Goal: Task Accomplishment & Management: Manage account settings

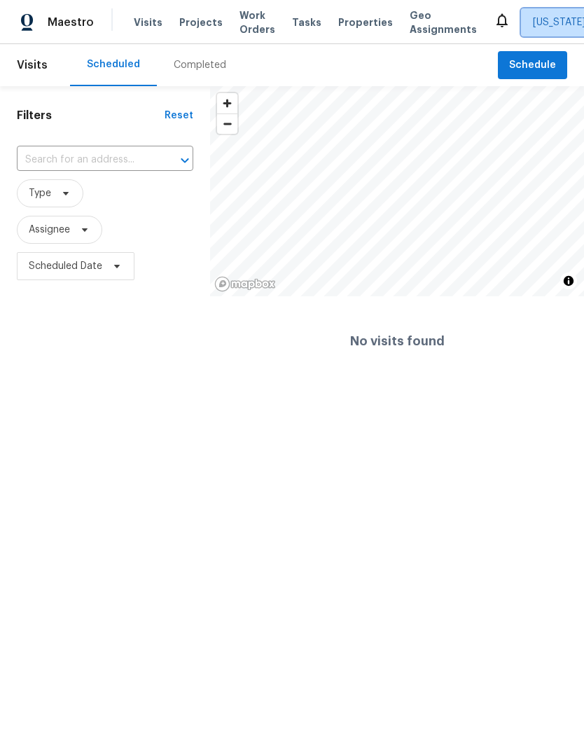
click at [563, 29] on span "Alabama Other" at bounding box center [574, 22] width 83 height 14
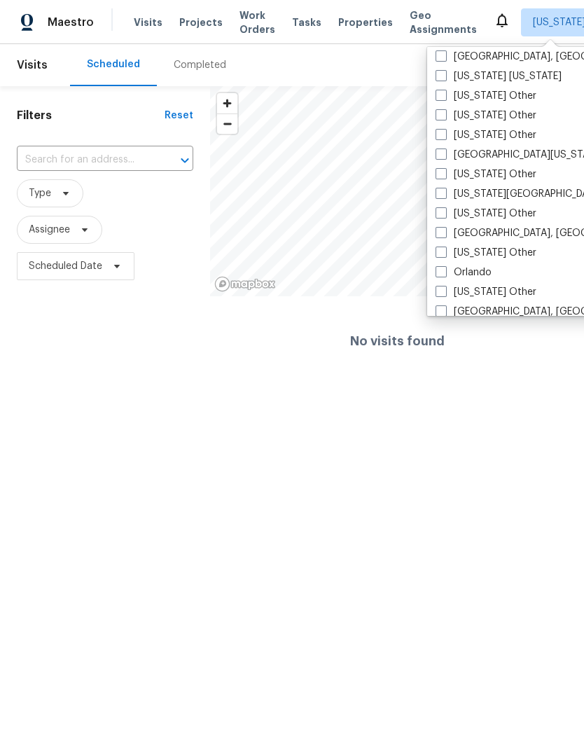
scroll to position [1418, 0]
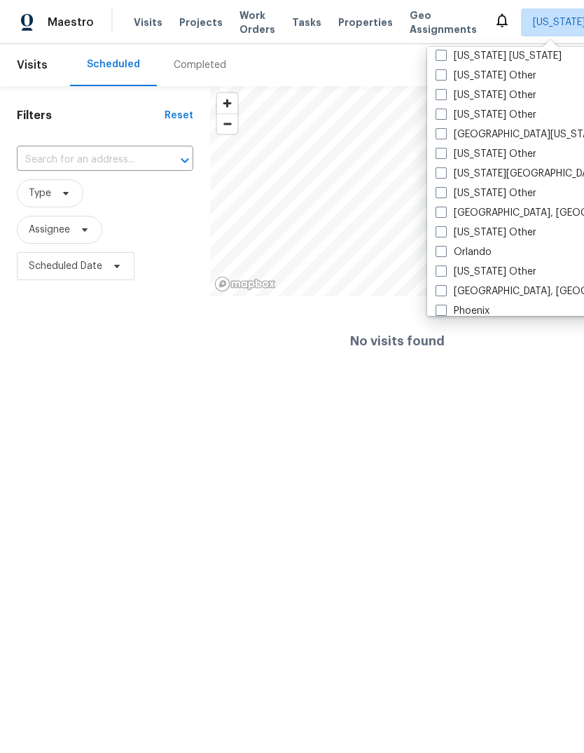
click at [439, 250] on span at bounding box center [440, 251] width 11 height 11
click at [439, 250] on input "Orlando" at bounding box center [439, 249] width 9 height 9
checkbox input "true"
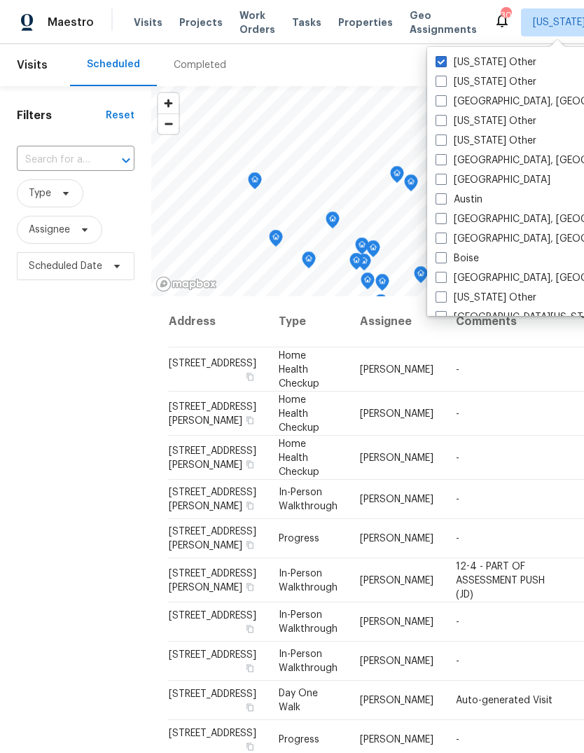
click at [494, 60] on label "Alabama Other" at bounding box center [485, 62] width 101 height 14
click at [445, 60] on input "Alabama Other" at bounding box center [439, 59] width 9 height 9
checkbox input "false"
click at [76, 232] on span at bounding box center [82, 229] width 15 height 11
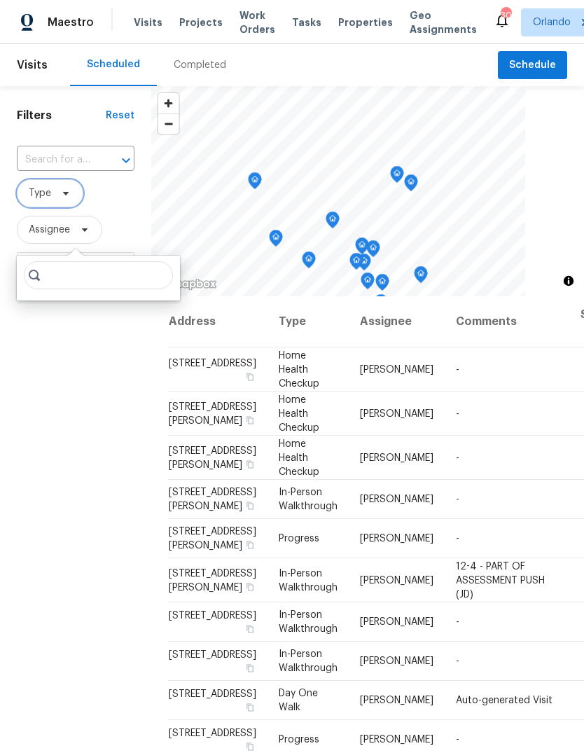
click at [46, 189] on span "Type" at bounding box center [40, 193] width 22 height 14
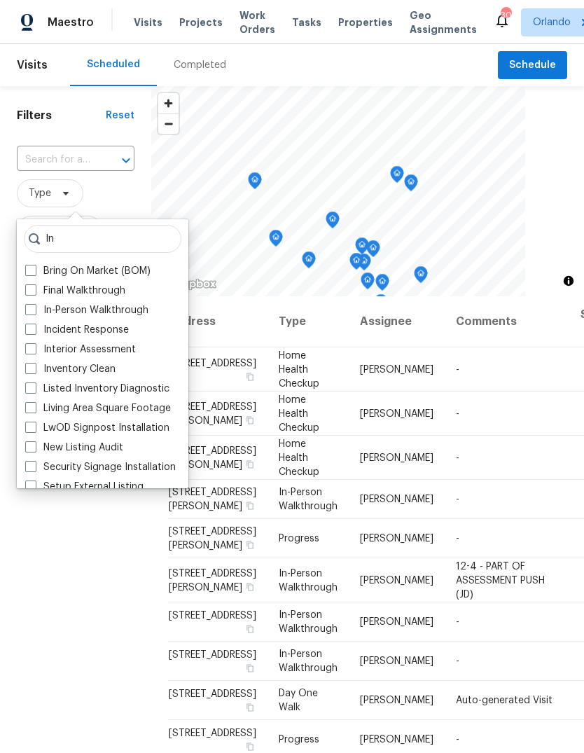
type input "In"
click at [31, 312] on span at bounding box center [30, 309] width 11 height 11
click at [31, 312] on input "In-Person Walkthrough" at bounding box center [29, 307] width 9 height 9
checkbox input "true"
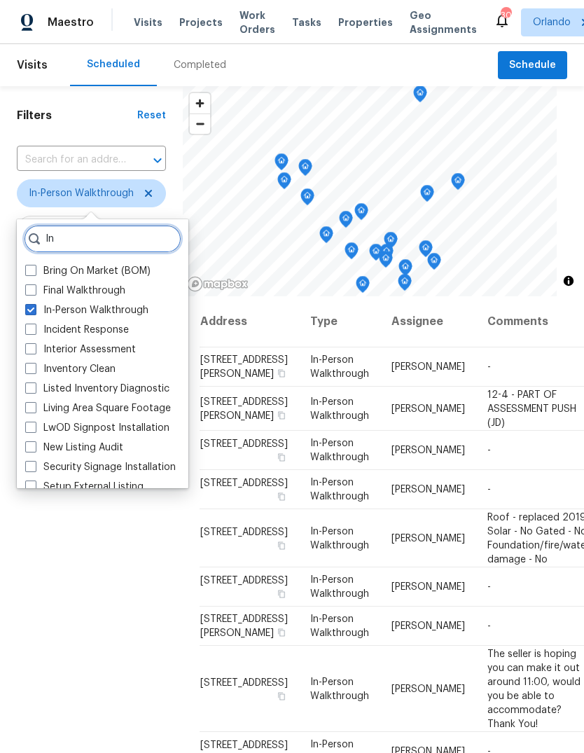
click at [81, 244] on input "In" at bounding box center [103, 239] width 158 height 28
type input "I"
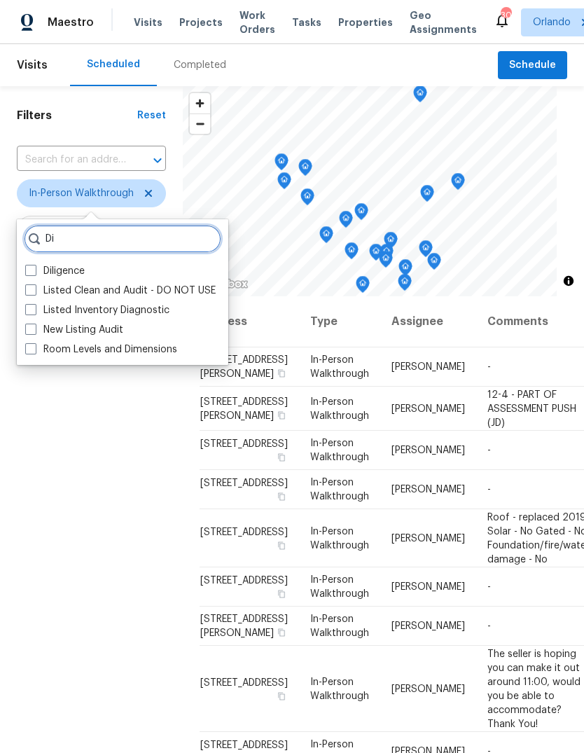
type input "Di"
click at [33, 266] on span at bounding box center [30, 270] width 11 height 11
click at [33, 266] on input "Diligence" at bounding box center [29, 268] width 9 height 9
checkbox input "true"
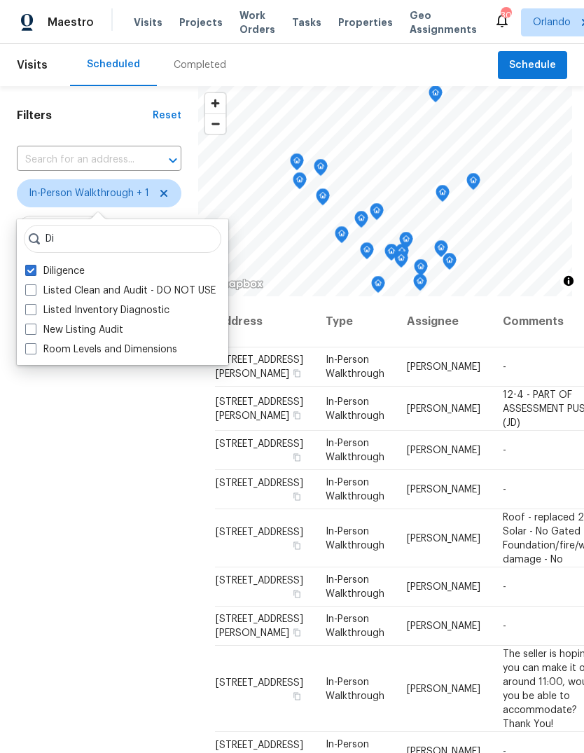
click at [87, 507] on div "Filters Reset ​ In-Person Walkthrough + 1 Assignee Scheduled Date" at bounding box center [99, 492] width 198 height 812
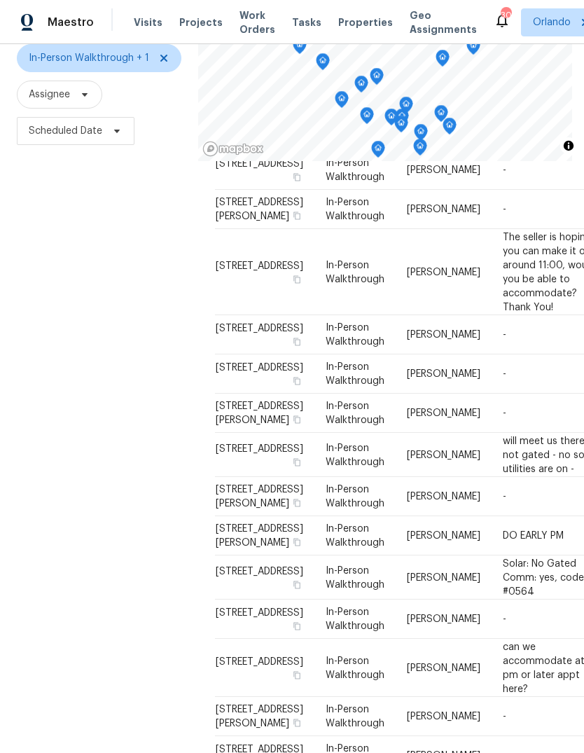
scroll to position [282, 0]
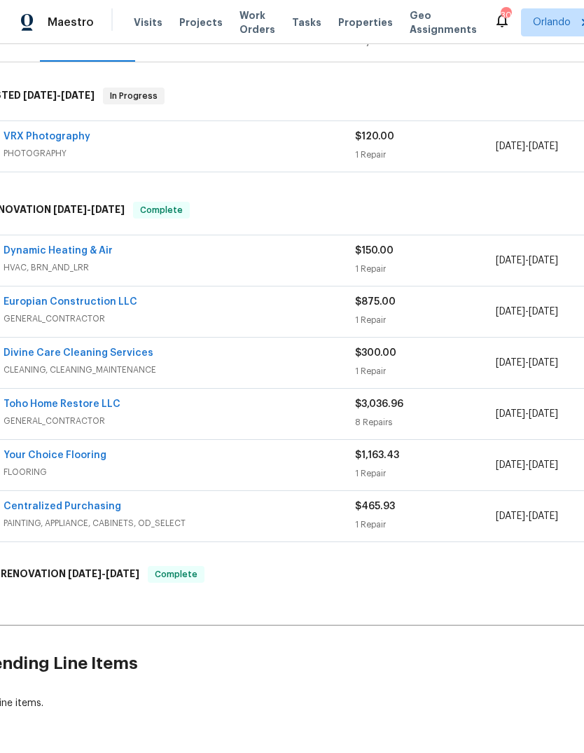
scroll to position [191, 19]
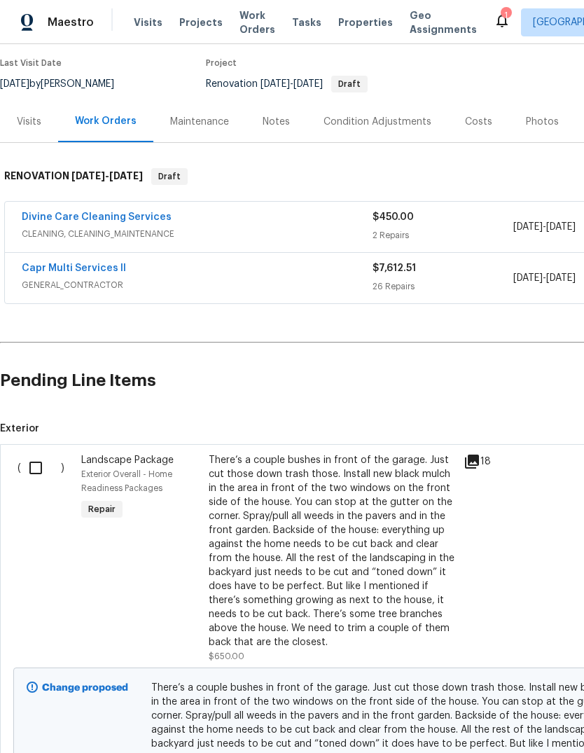
scroll to position [112, 0]
click at [34, 464] on input "checkbox" at bounding box center [41, 466] width 40 height 29
checkbox input "true"
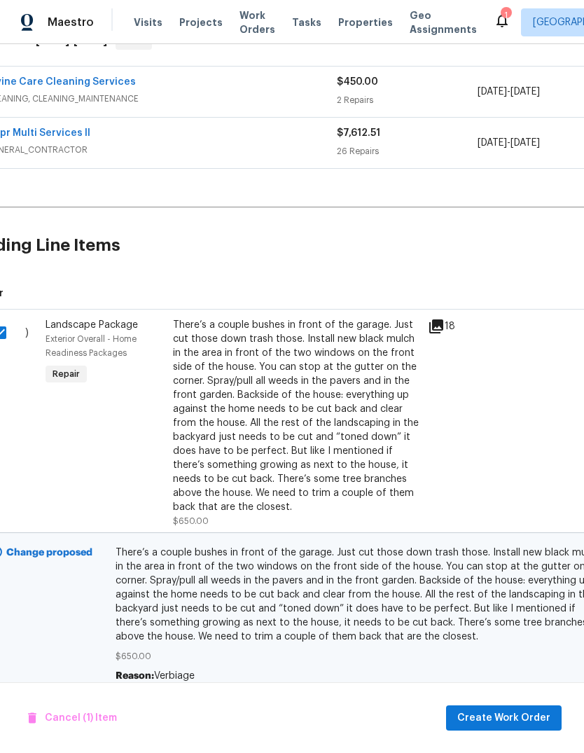
scroll to position [246, 37]
click at [519, 714] on span "Create Work Order" at bounding box center [503, 718] width 93 height 18
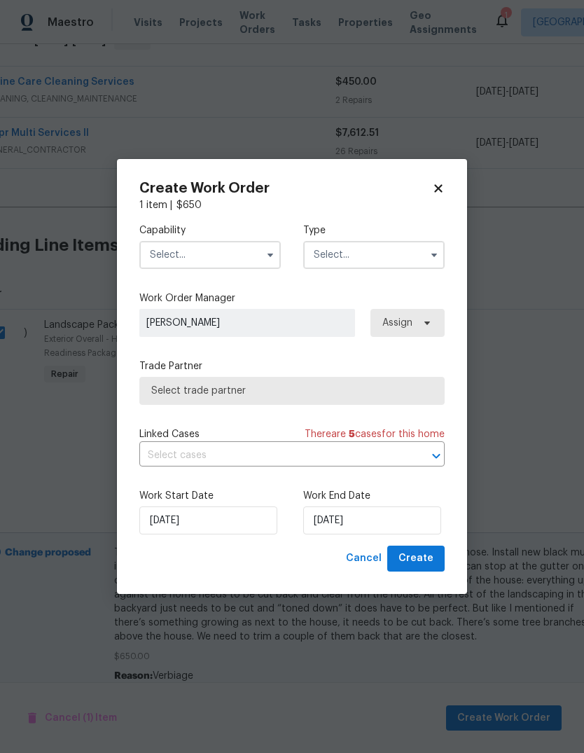
click at [164, 258] on input "text" at bounding box center [209, 255] width 141 height 28
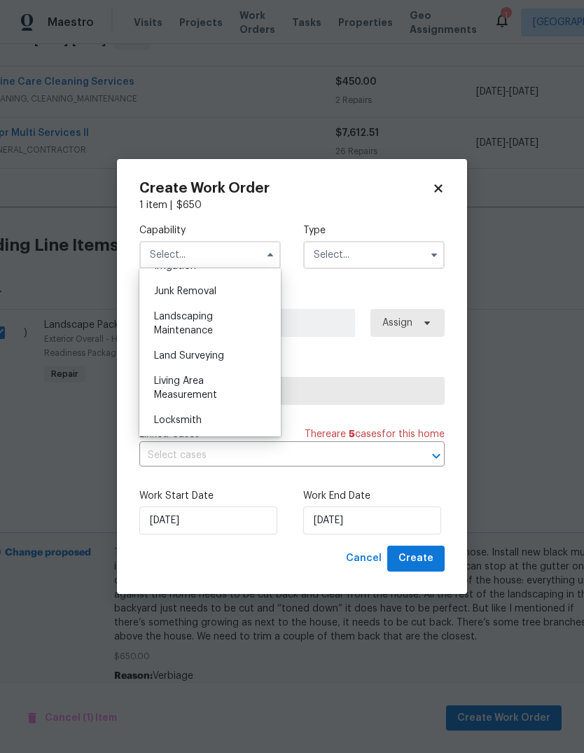
scroll to position [881, 0]
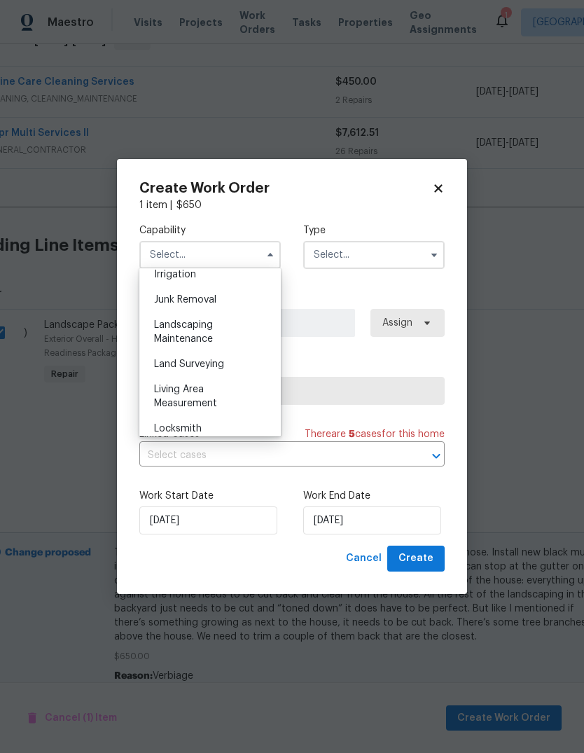
click at [162, 326] on span "Landscaping Maintenance" at bounding box center [183, 332] width 59 height 24
type input "Landscaping Maintenance"
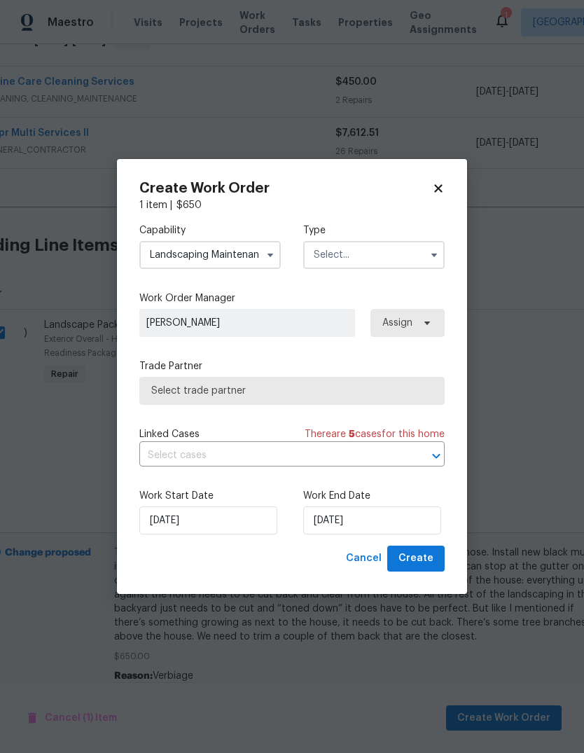
click at [416, 250] on input "text" at bounding box center [373, 255] width 141 height 28
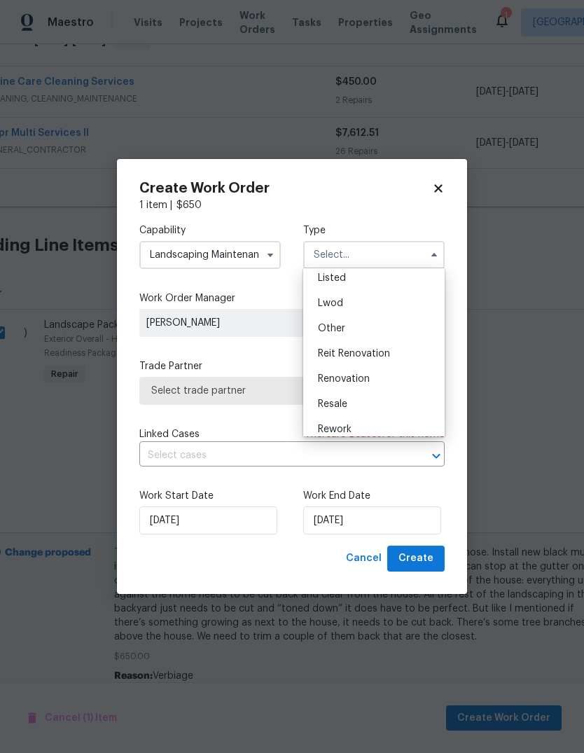
scroll to position [140, 0]
click at [386, 376] on div "Renovation" at bounding box center [374, 370] width 134 height 25
type input "Renovation"
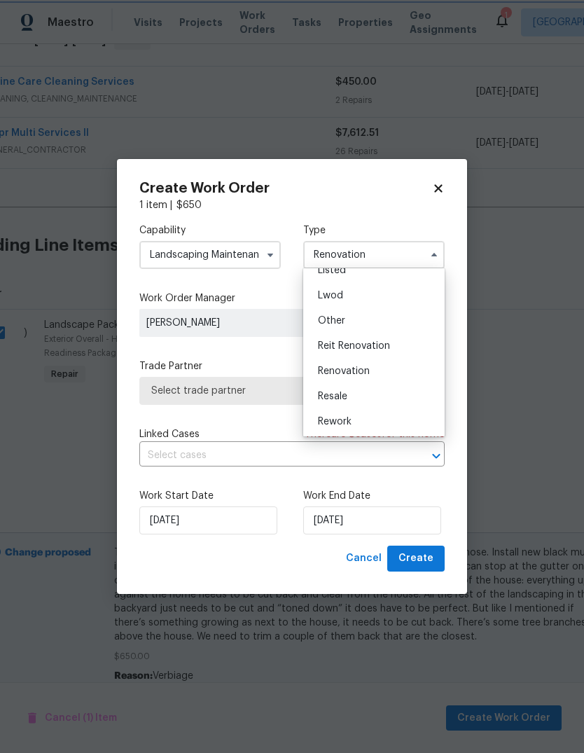
scroll to position [0, 0]
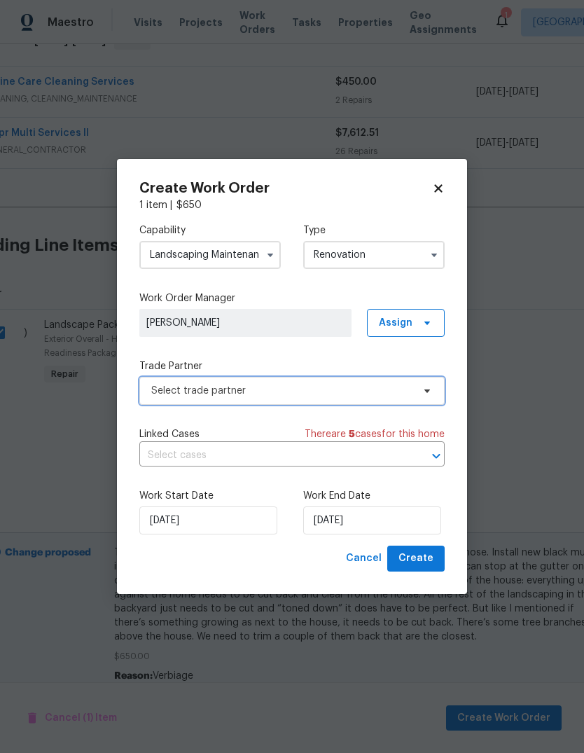
click at [160, 379] on span "Select trade partner" at bounding box center [291, 391] width 305 height 28
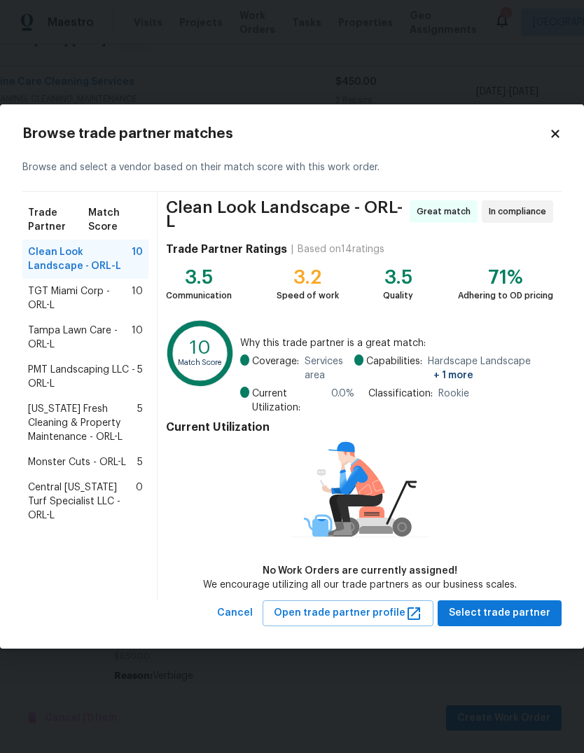
click at [64, 489] on span "Central Florida Turf Specialist LLC - ORL-L" at bounding box center [82, 501] width 108 height 42
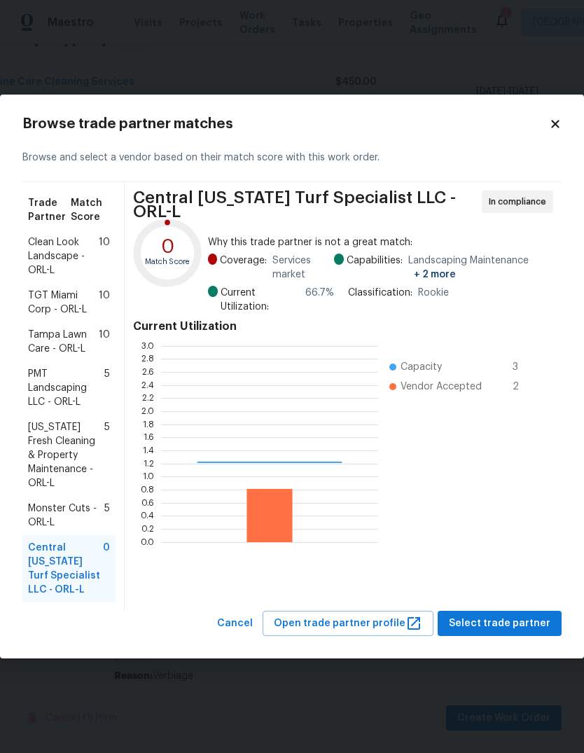
scroll to position [196, 217]
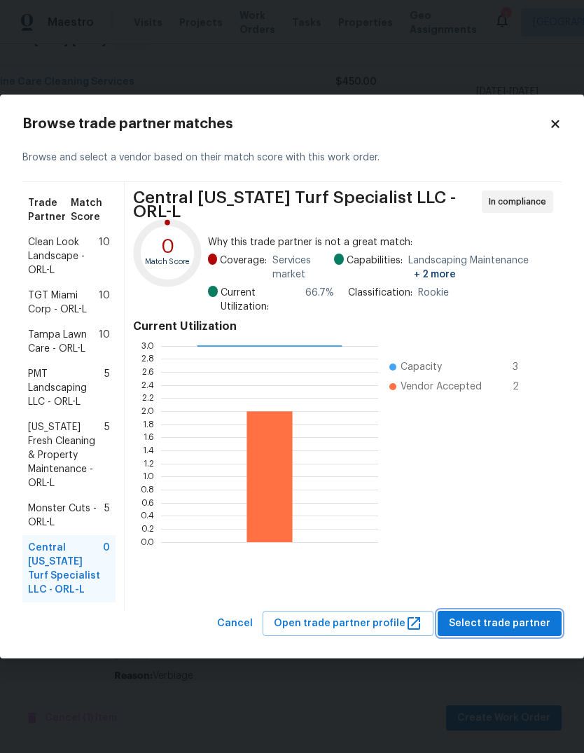
click at [523, 615] on span "Select trade partner" at bounding box center [500, 624] width 102 height 18
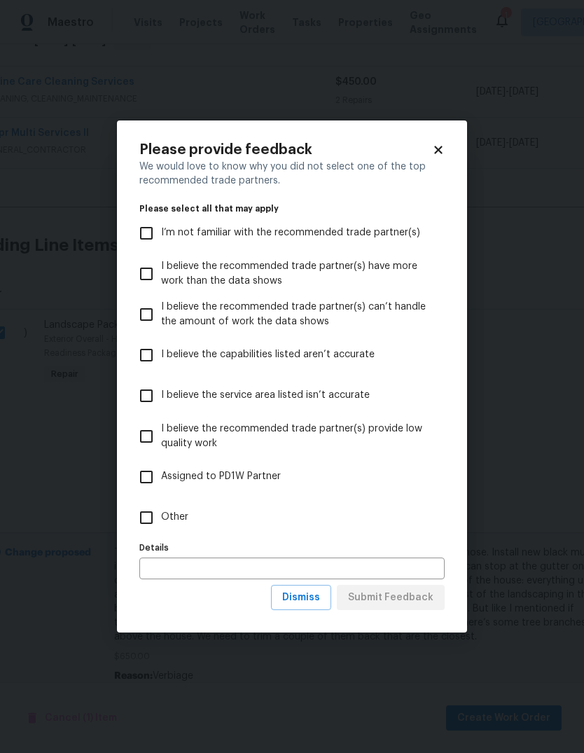
click at [152, 509] on input "Other" at bounding box center [146, 517] width 29 height 29
checkbox input "true"
click at [413, 598] on span "Submit Feedback" at bounding box center [390, 598] width 85 height 18
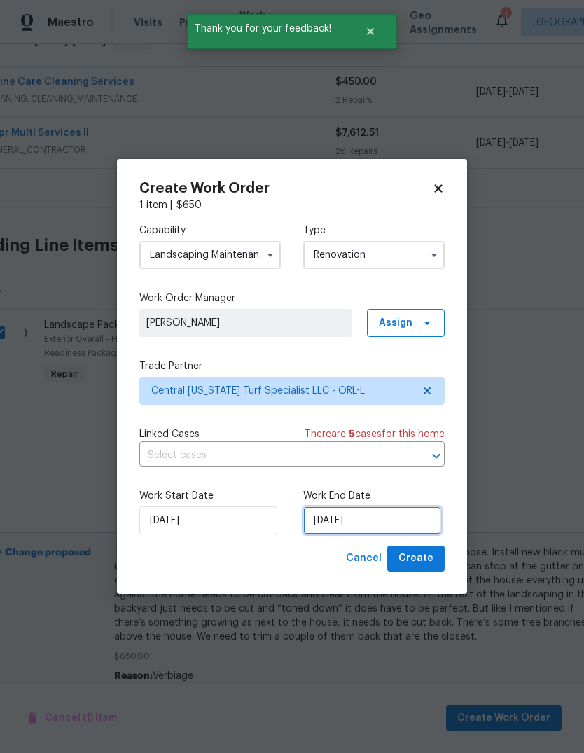
click at [398, 522] on input "10/8/2025" at bounding box center [372, 520] width 138 height 28
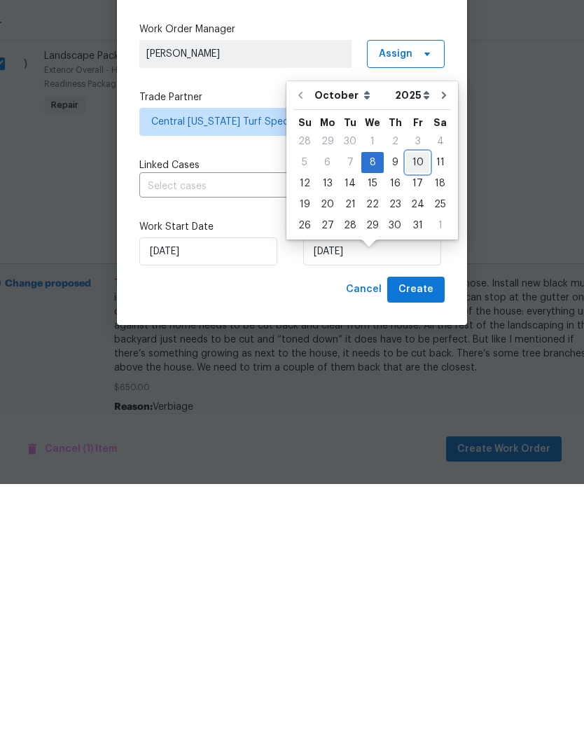
click at [408, 421] on div "10" at bounding box center [417, 431] width 23 height 20
type input "10/10/2025"
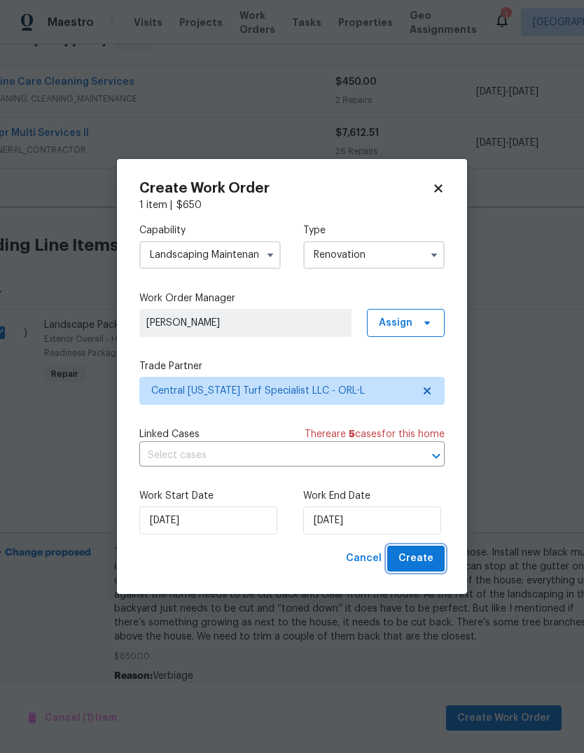
click at [428, 548] on button "Create" at bounding box center [415, 558] width 57 height 26
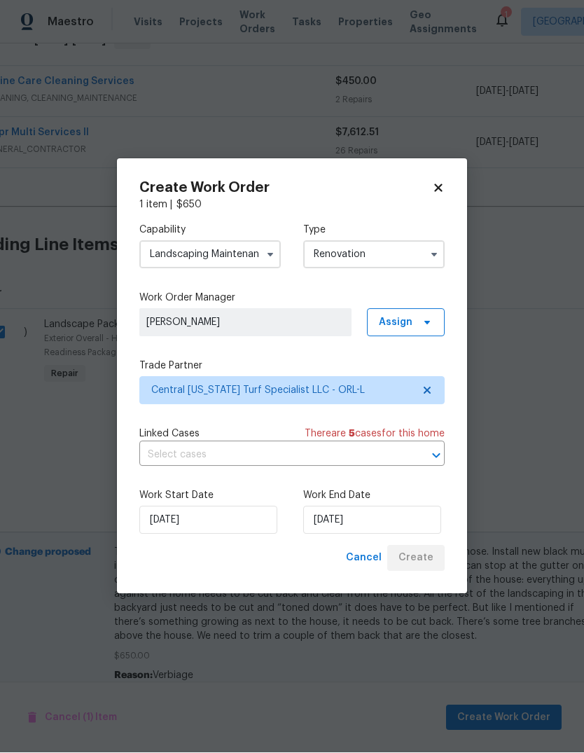
scroll to position [0, 37]
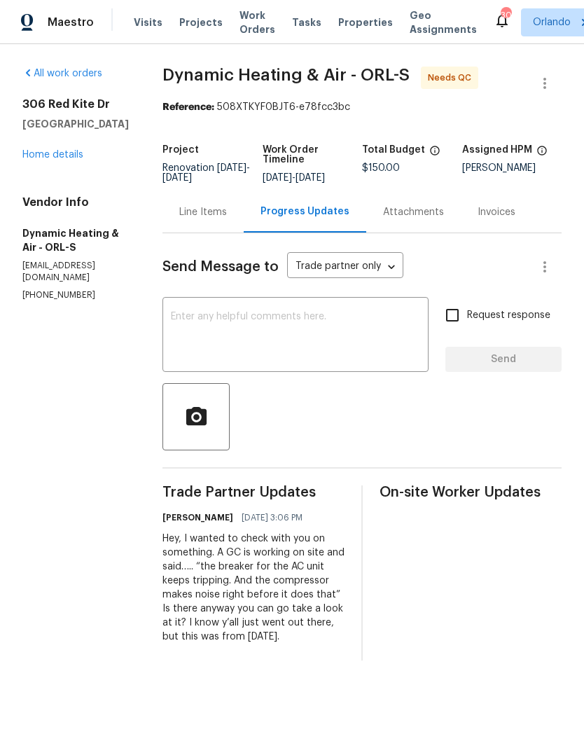
click at [253, 34] on span "Work Orders" at bounding box center [257, 22] width 36 height 28
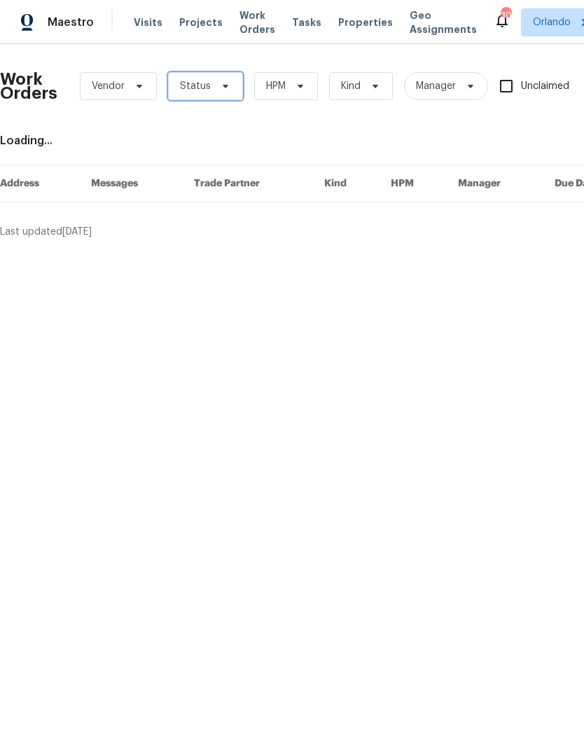
click at [216, 99] on span "Status" at bounding box center [205, 86] width 75 height 28
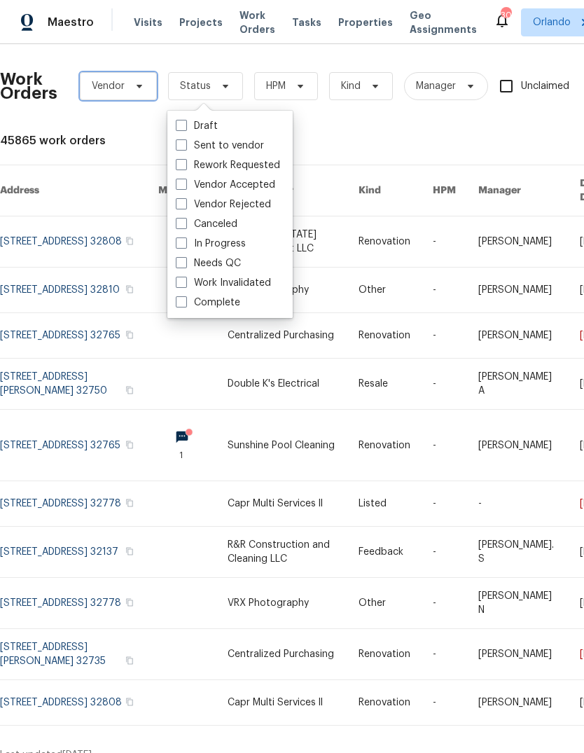
click at [118, 78] on span "Vendor" at bounding box center [118, 86] width 77 height 28
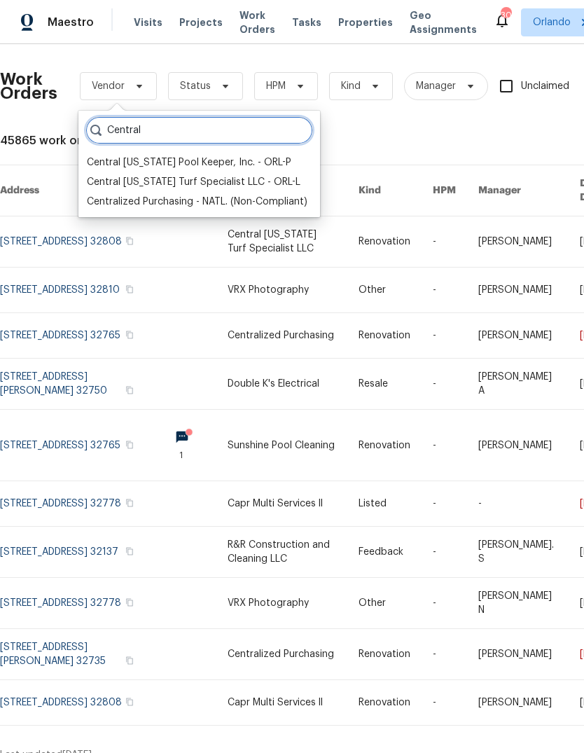
type input "Central"
click at [125, 167] on div "Central Florida Pool Keeper, Inc. - ORL-P" at bounding box center [189, 162] width 204 height 14
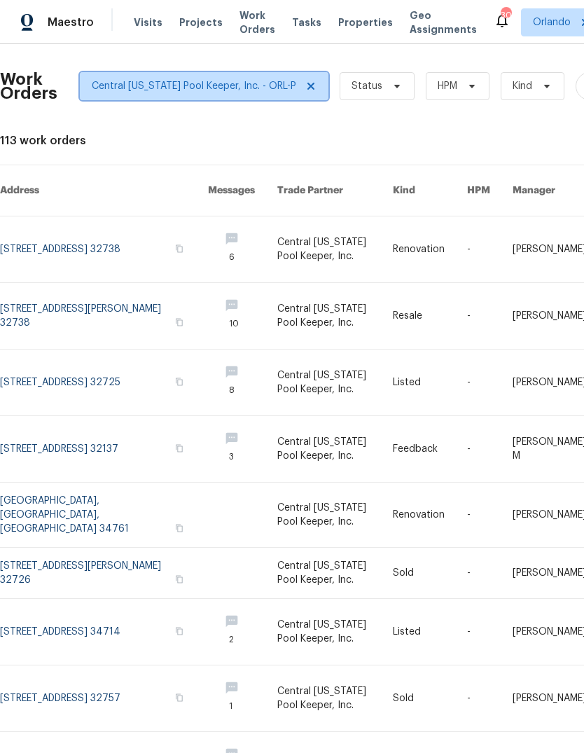
click at [305, 81] on icon at bounding box center [310, 86] width 11 height 11
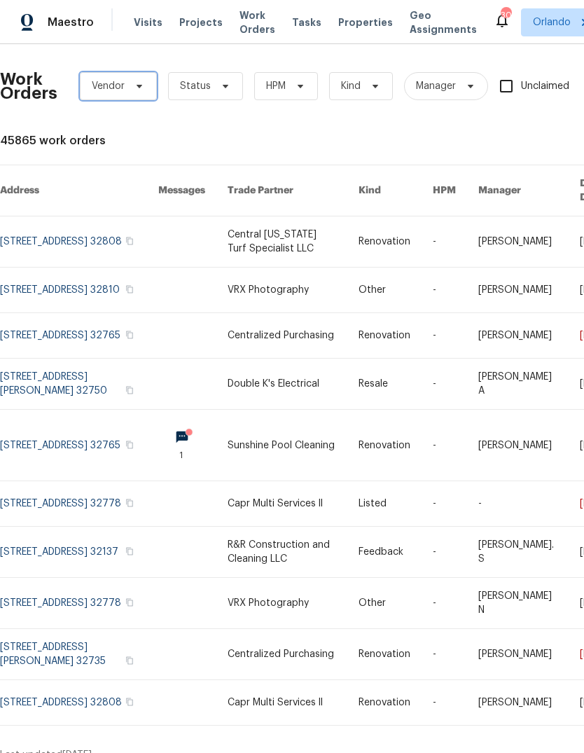
click at [132, 74] on span "Vendor" at bounding box center [118, 86] width 77 height 28
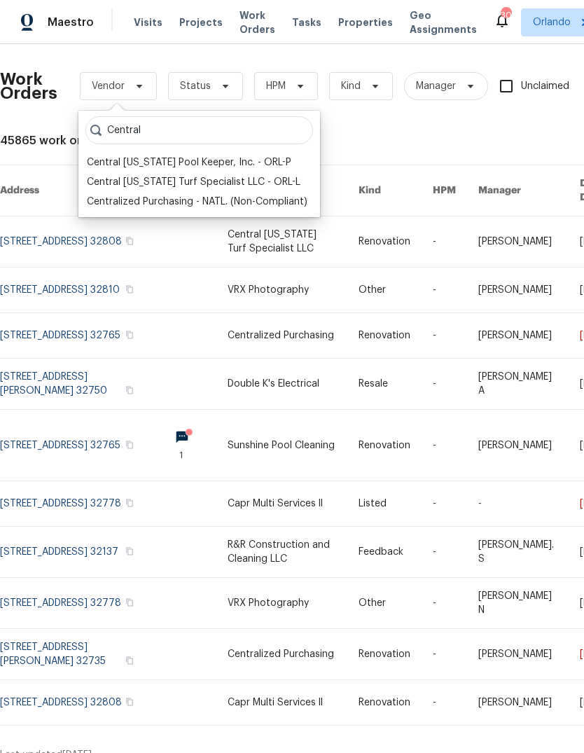
type input "Central"
click at [114, 180] on div "Central [US_STATE] Turf Specialist LLC - ORL-L" at bounding box center [194, 182] width 214 height 14
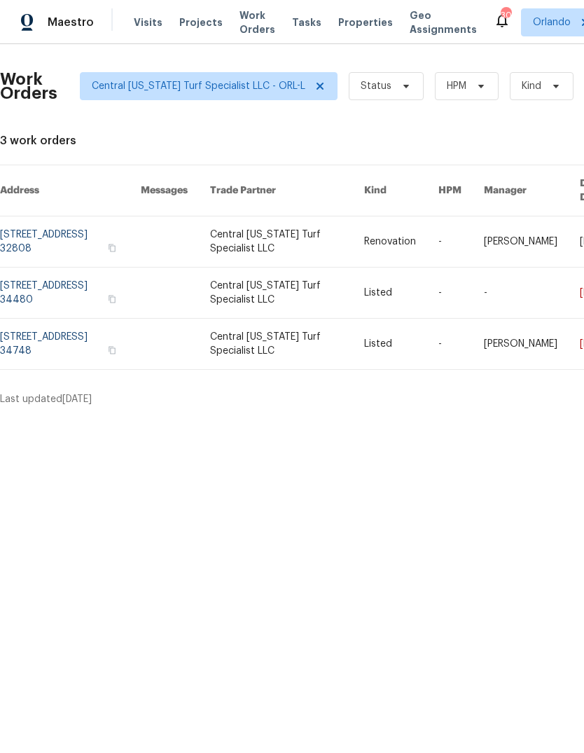
click at [470, 417] on html "Maestro Visits Projects Work Orders Tasks Properties Geo Assignments 30 Orlando…" at bounding box center [292, 208] width 584 height 417
click at [37, 273] on link at bounding box center [70, 292] width 141 height 50
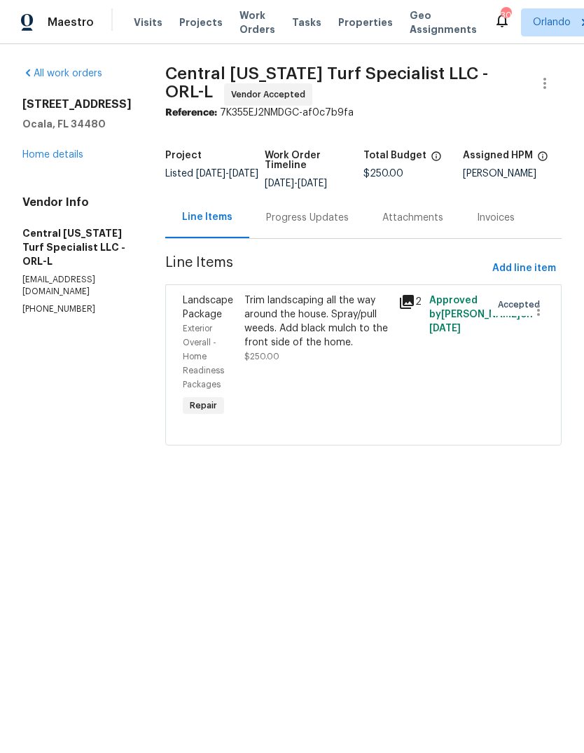
click at [268, 213] on div "Progress Updates" at bounding box center [307, 218] width 83 height 14
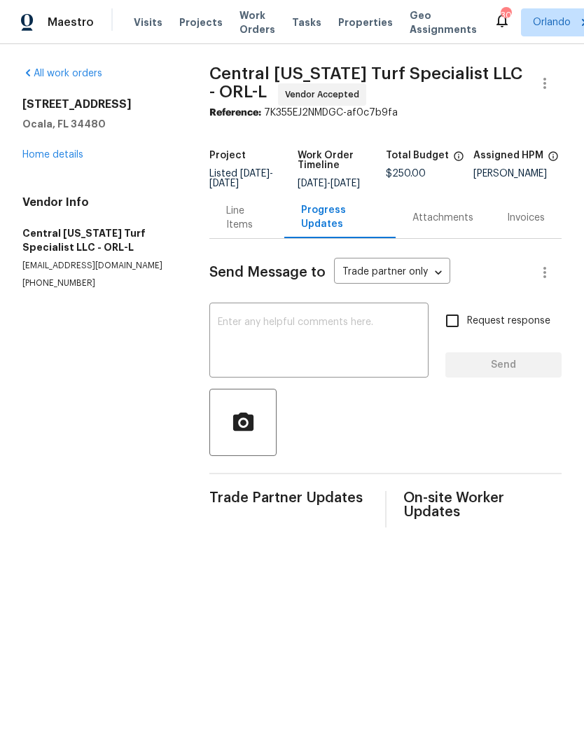
click at [254, 232] on div "Line Items" at bounding box center [246, 218] width 41 height 28
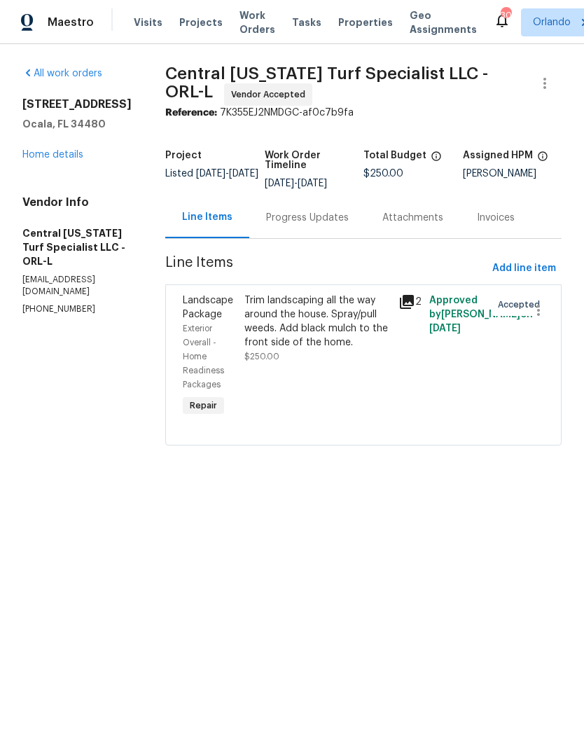
click at [43, 158] on link "Home details" at bounding box center [52, 155] width 61 height 10
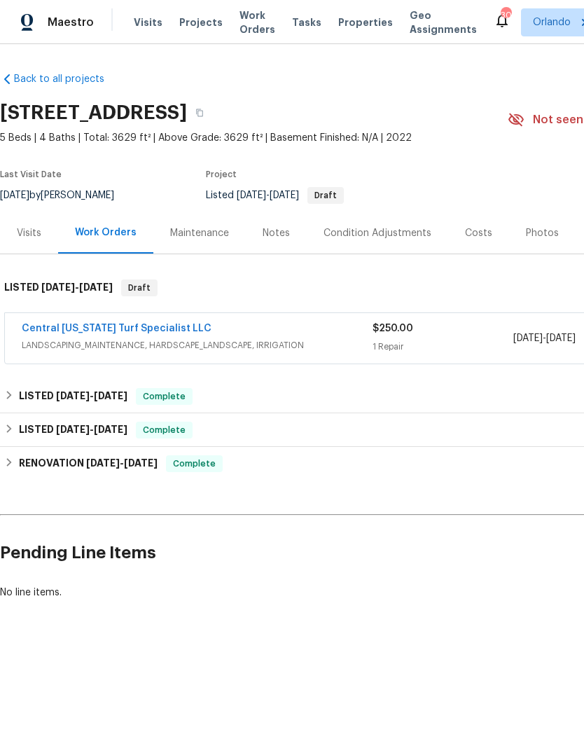
click at [204, 227] on div "Maintenance" at bounding box center [199, 233] width 59 height 14
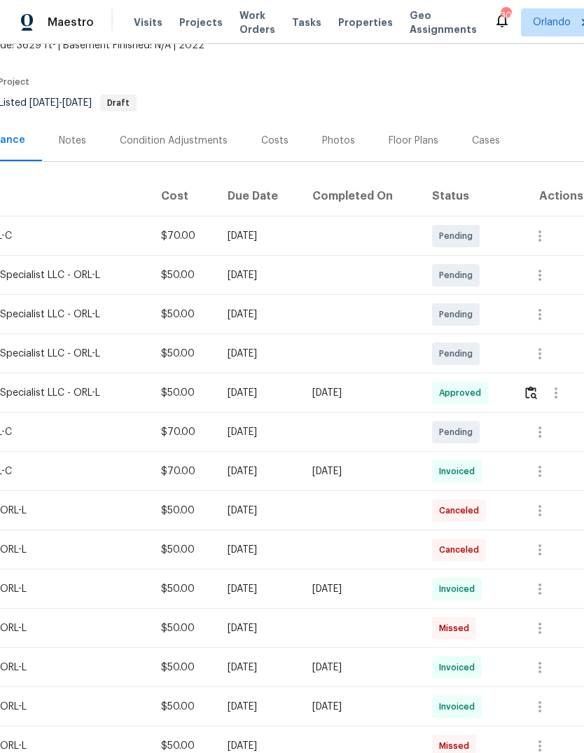
scroll to position [92, 207]
click at [560, 394] on icon "button" at bounding box center [555, 393] width 17 height 17
click at [122, 442] on div at bounding box center [292, 376] width 584 height 753
click at [531, 393] on img "button" at bounding box center [531, 392] width 12 height 13
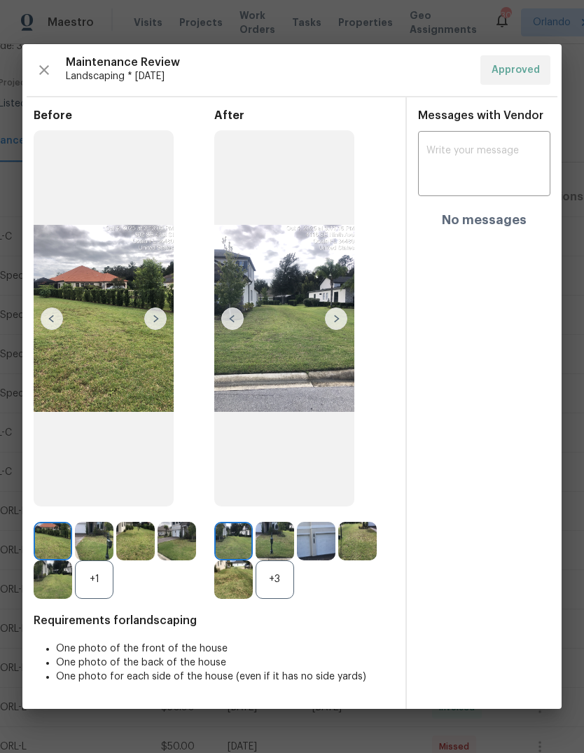
click at [153, 323] on img at bounding box center [155, 318] width 22 height 22
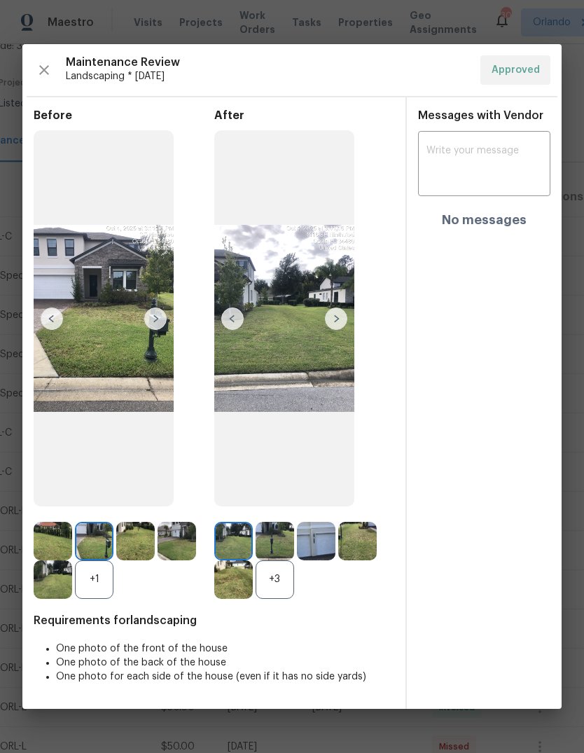
click at [99, 364] on img at bounding box center [104, 318] width 140 height 377
click at [99, 544] on img at bounding box center [94, 541] width 39 height 39
click at [336, 315] on img at bounding box center [336, 318] width 22 height 22
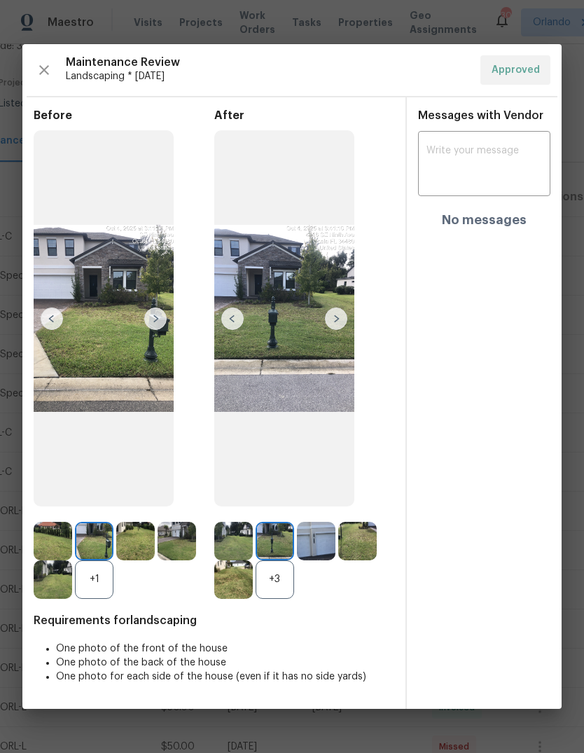
click at [334, 316] on img at bounding box center [336, 318] width 22 height 22
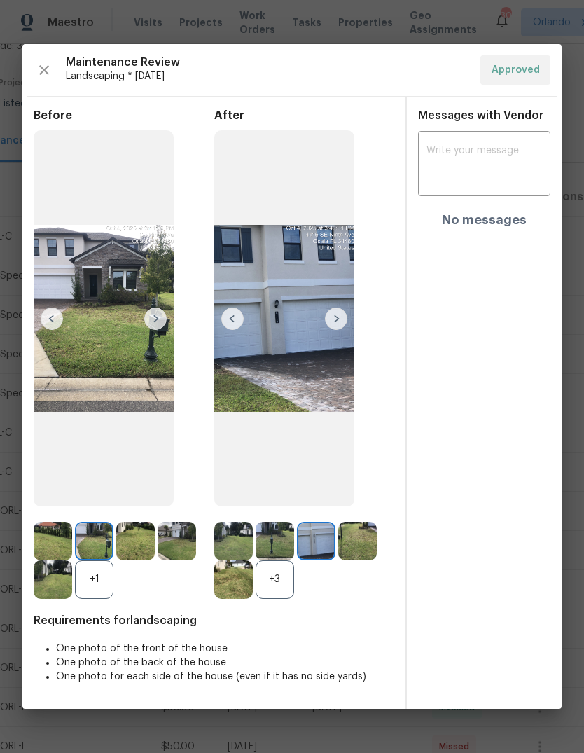
click at [278, 545] on img at bounding box center [275, 541] width 39 height 39
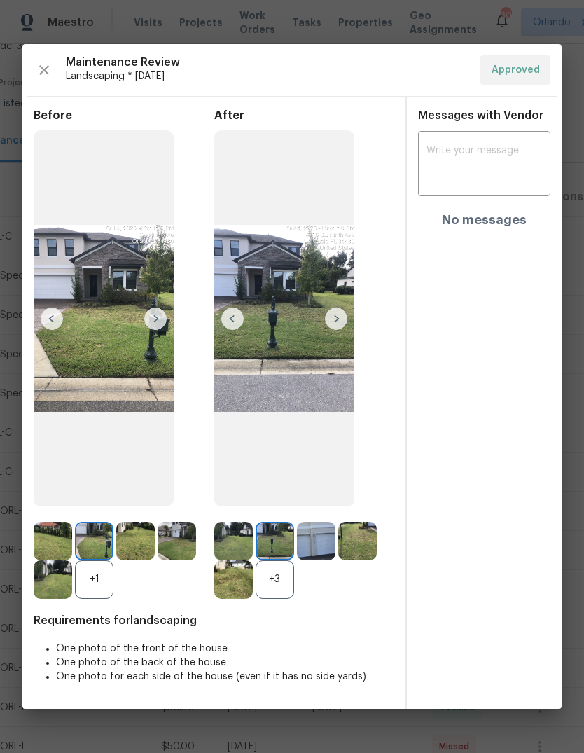
click at [317, 433] on img at bounding box center [284, 318] width 140 height 377
click at [291, 374] on img at bounding box center [284, 318] width 140 height 377
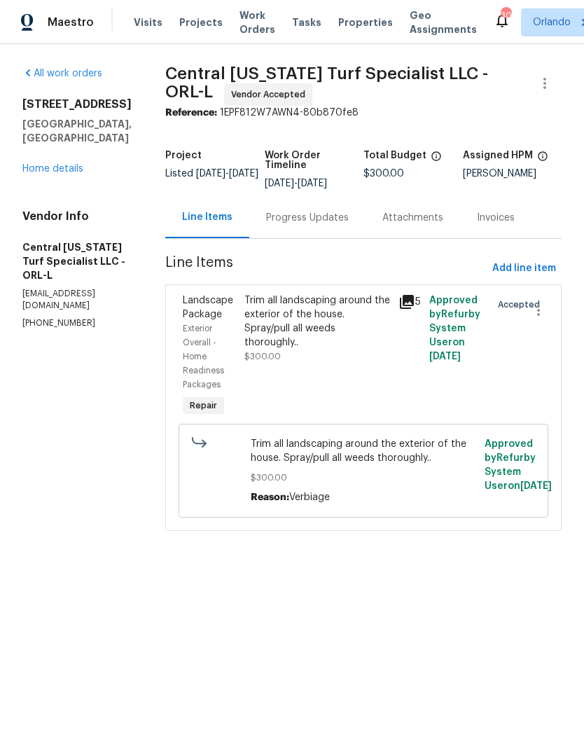
click at [304, 216] on div "Progress Updates" at bounding box center [307, 218] width 83 height 14
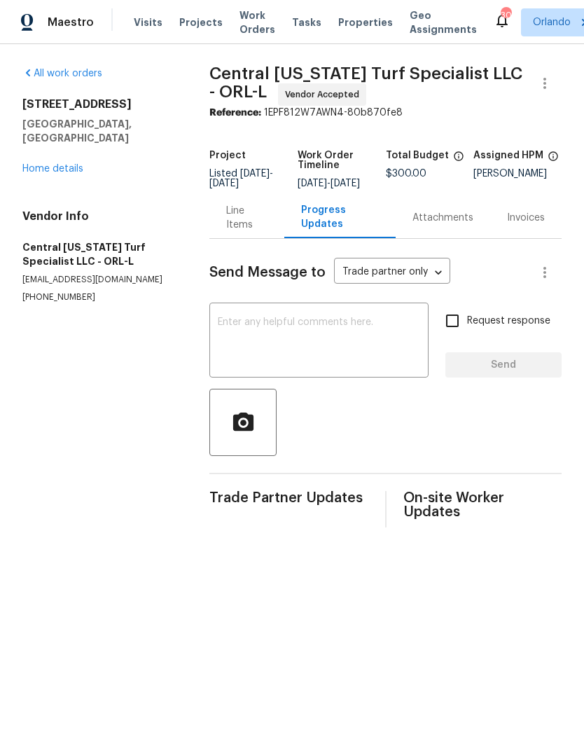
click at [260, 232] on div "Line Items" at bounding box center [246, 218] width 41 height 28
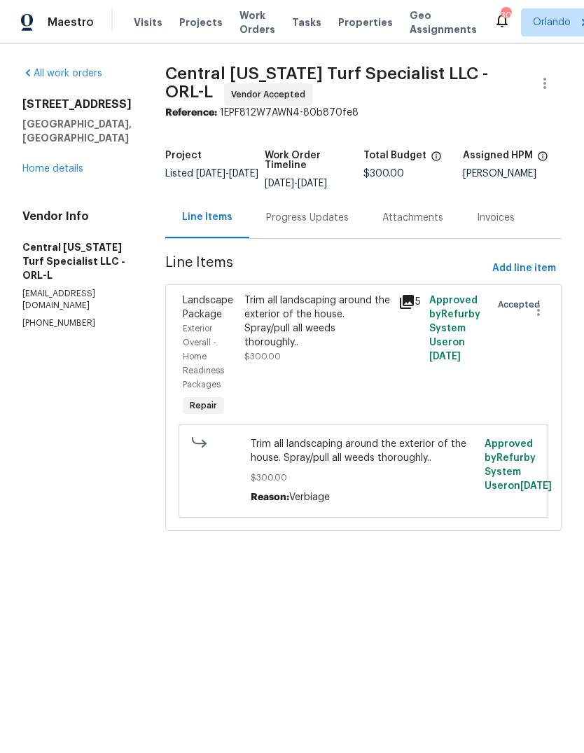
click at [312, 222] on div "Progress Updates" at bounding box center [307, 218] width 83 height 14
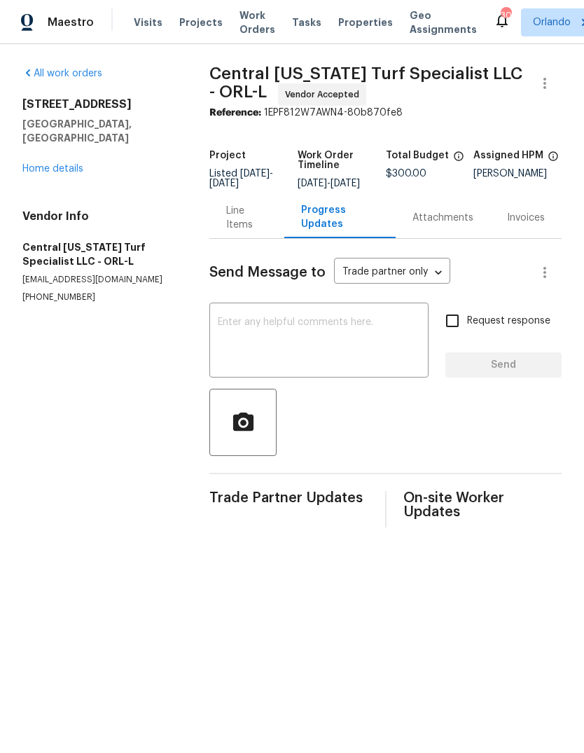
click at [341, 342] on textarea at bounding box center [319, 341] width 202 height 49
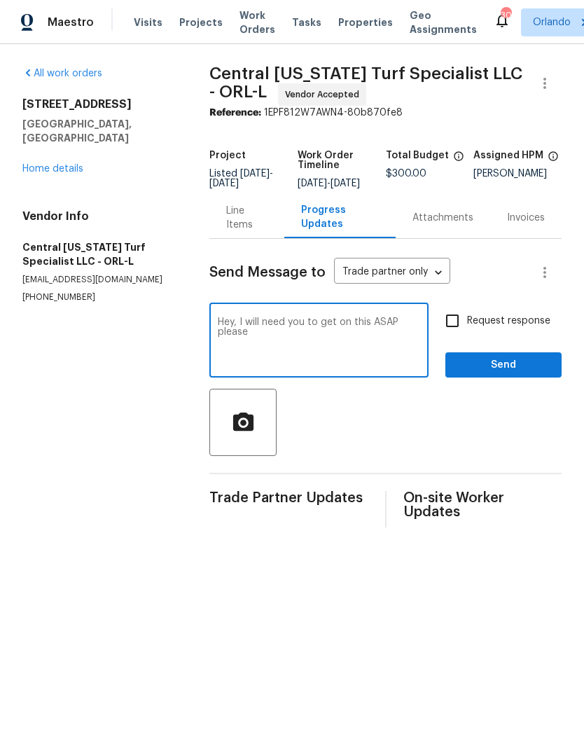
type textarea "Hey, I will need you to get on this ASAP please"
click at [529, 368] on span "Send" at bounding box center [503, 365] width 94 height 18
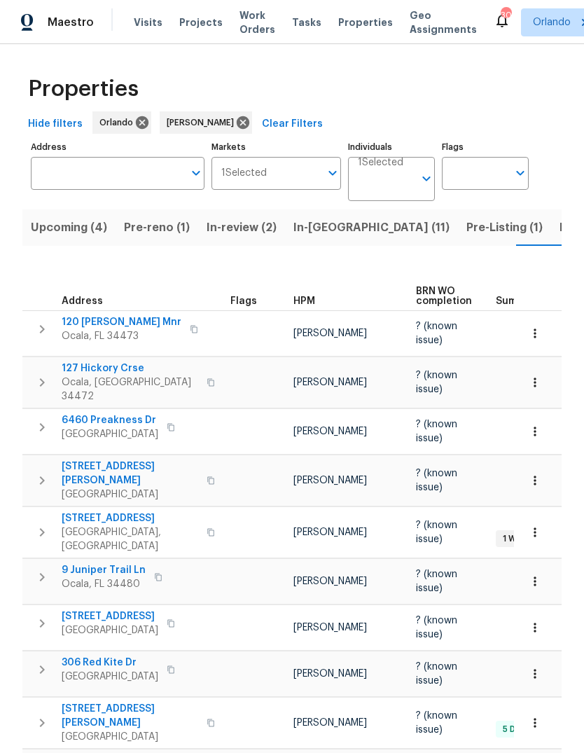
scroll to position [0, 29]
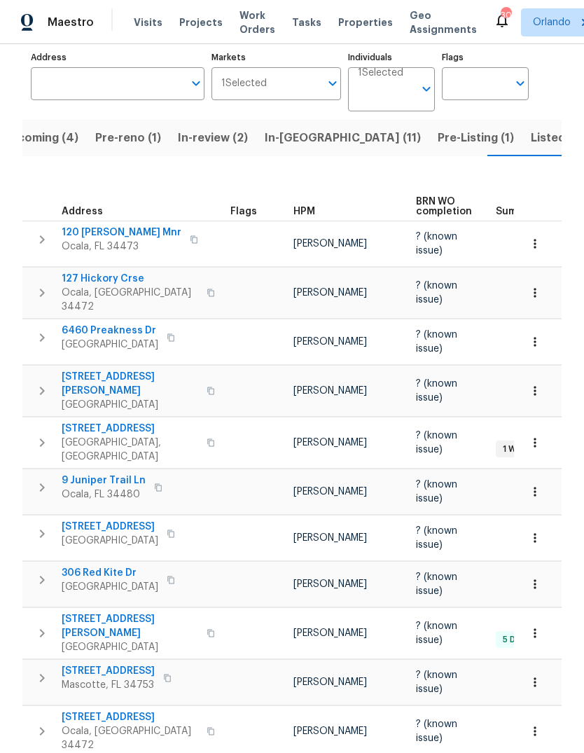
click at [78, 79] on input "Address" at bounding box center [107, 83] width 153 height 33
type input "4116"
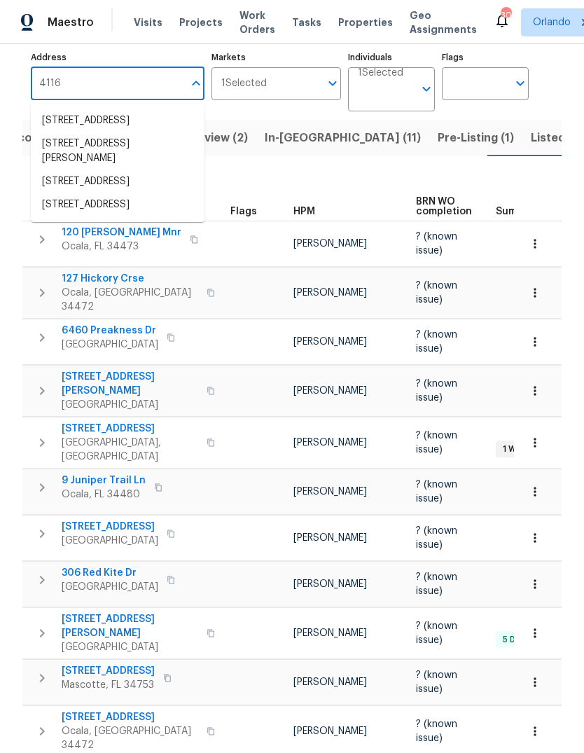
click at [84, 193] on li "4116 SE 9th Ave Ocala FL 34480" at bounding box center [118, 181] width 174 height 23
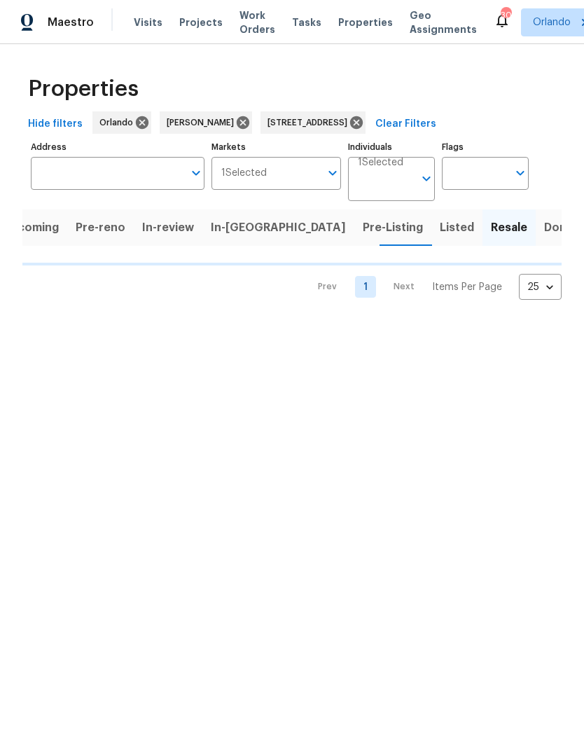
type input "4116 SE 9th Ave Ocala FL 34480"
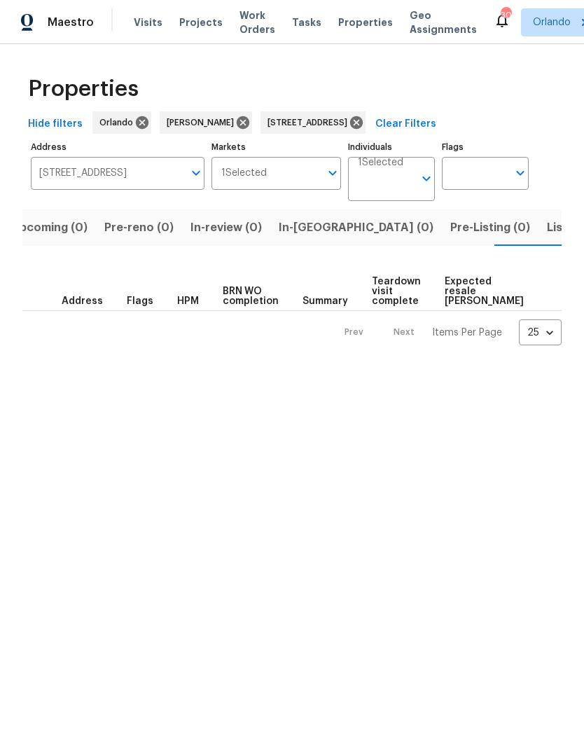
scroll to position [0, 22]
click at [544, 229] on span "Listed (1)" at bounding box center [569, 228] width 50 height 20
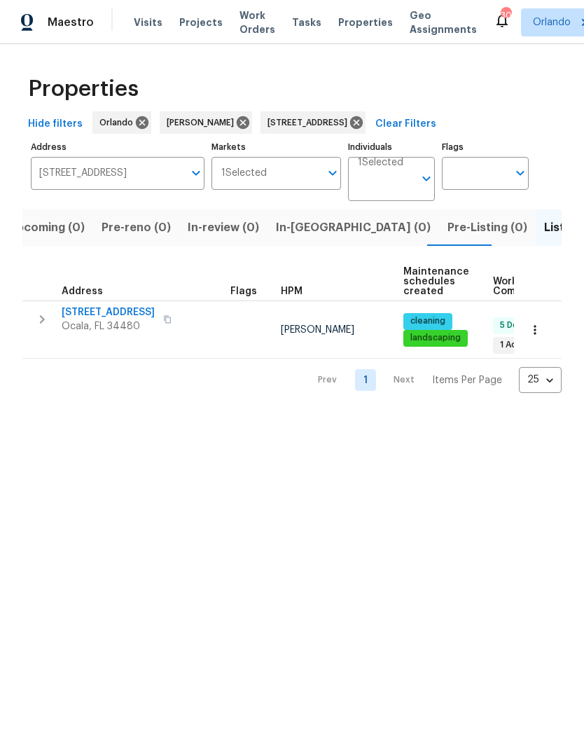
click at [531, 325] on icon "button" at bounding box center [535, 330] width 14 height 14
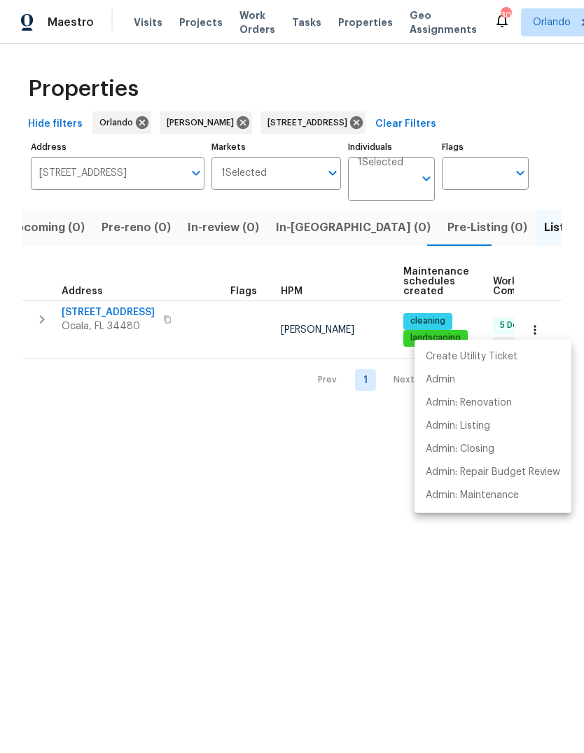
click at [510, 564] on div at bounding box center [292, 376] width 584 height 753
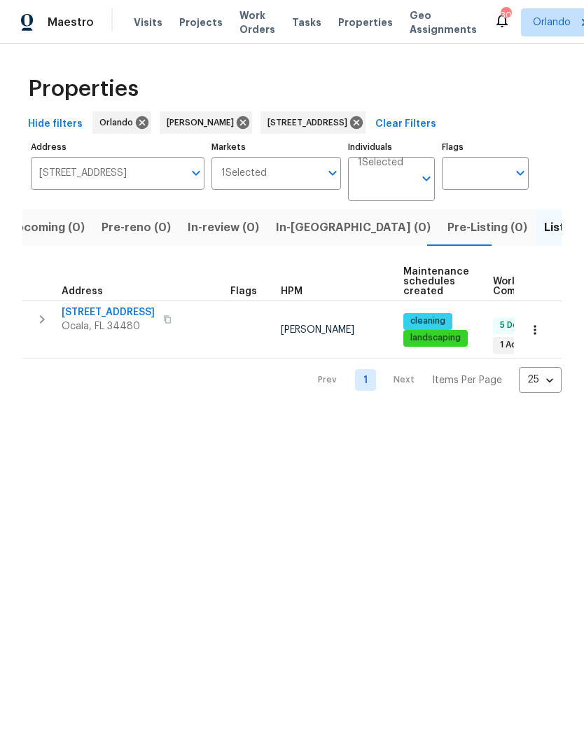
click at [540, 326] on icon "button" at bounding box center [535, 330] width 14 height 14
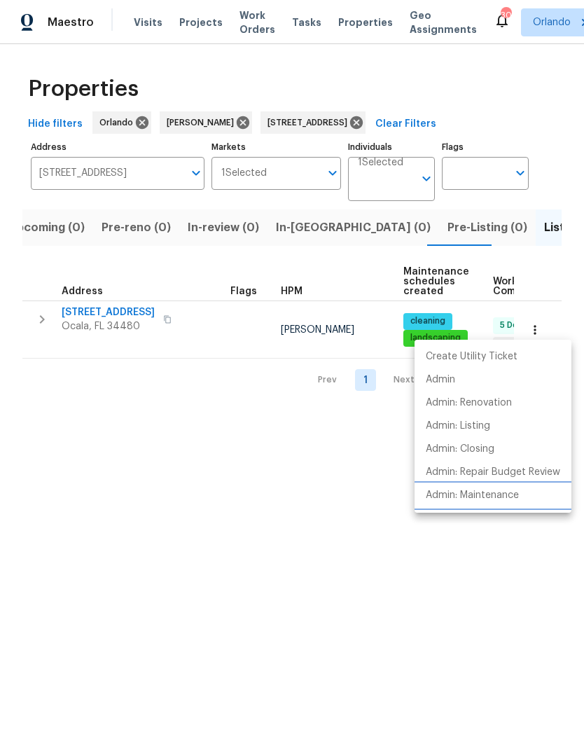
click at [522, 493] on li "Admin: Maintenance" at bounding box center [492, 495] width 157 height 23
click at [300, 567] on div at bounding box center [292, 376] width 584 height 753
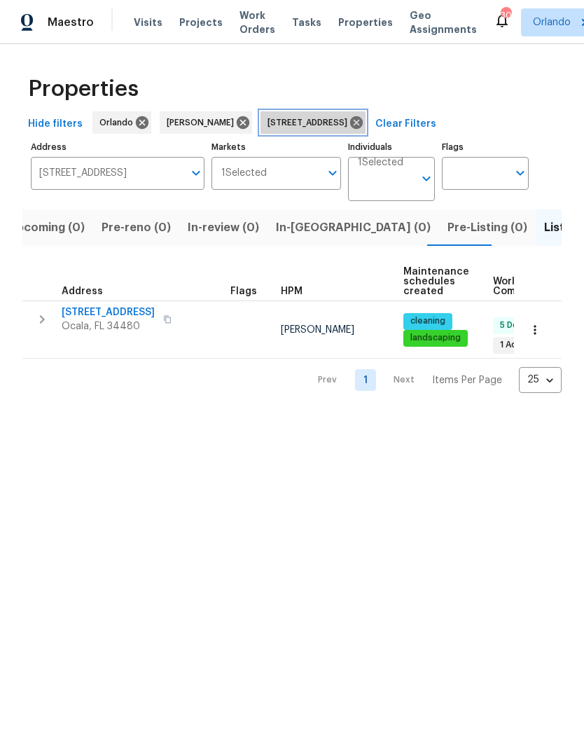
click at [363, 118] on icon at bounding box center [356, 122] width 13 height 13
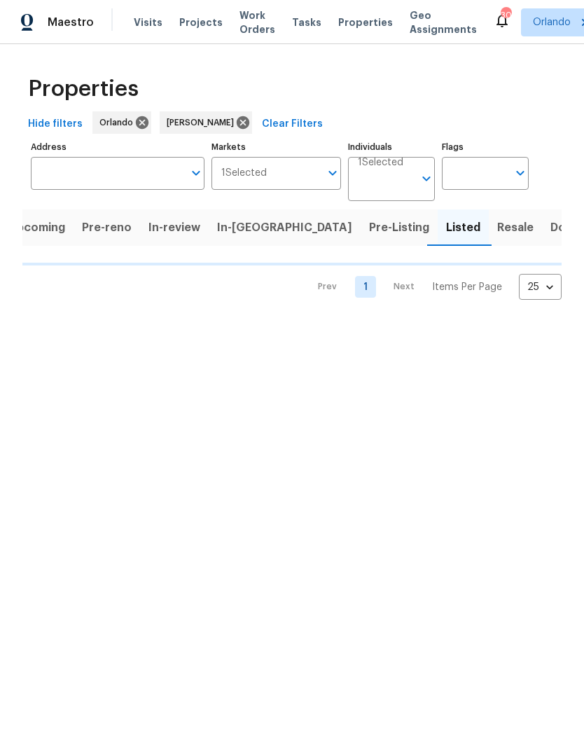
scroll to position [0, 13]
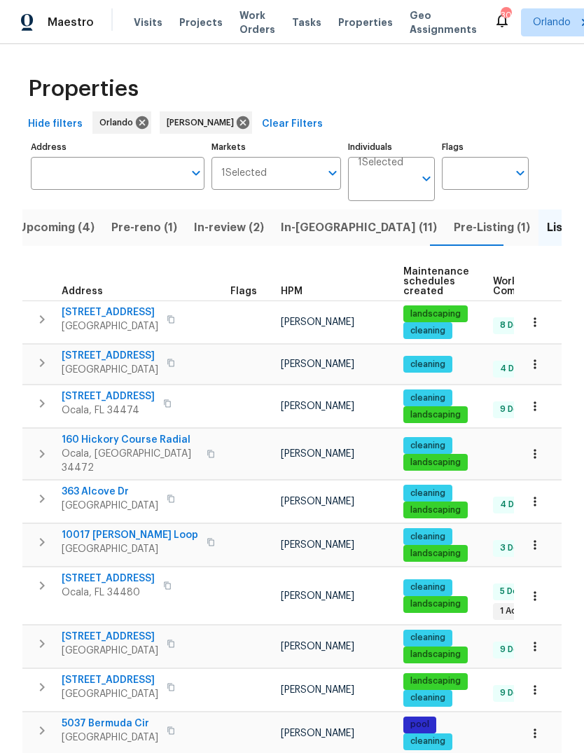
click at [137, 229] on span "Pre-reno (1)" at bounding box center [144, 228] width 66 height 20
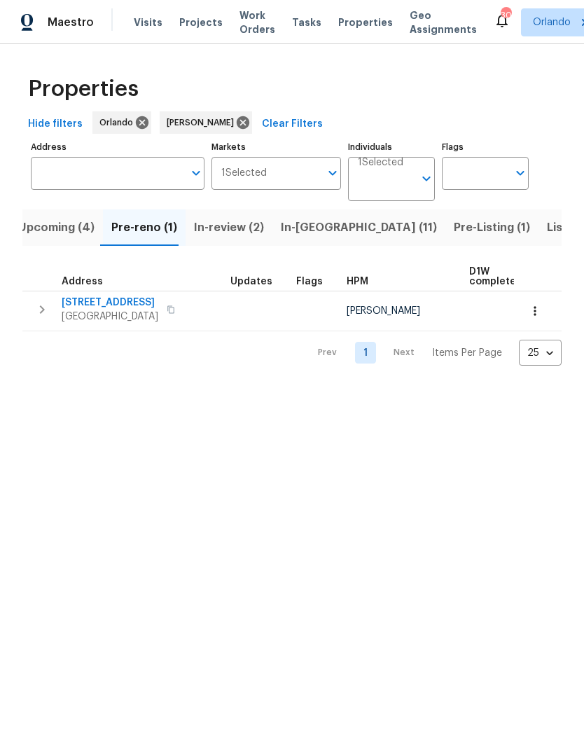
click at [93, 312] on span "[GEOGRAPHIC_DATA]" at bounding box center [110, 316] width 97 height 14
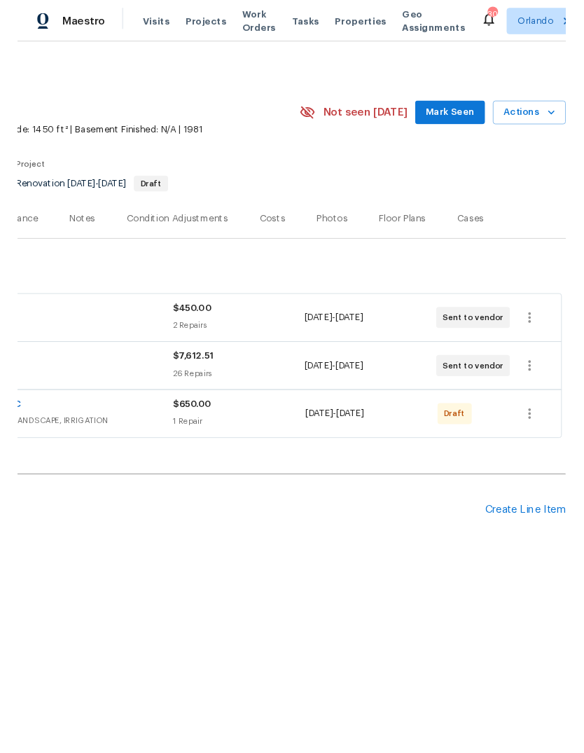
scroll to position [0, 207]
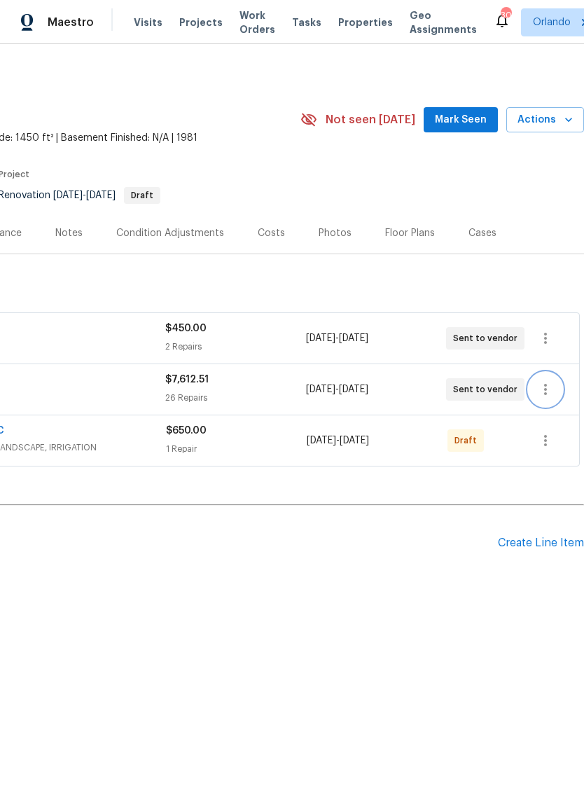
click at [552, 391] on icon "button" at bounding box center [545, 389] width 17 height 17
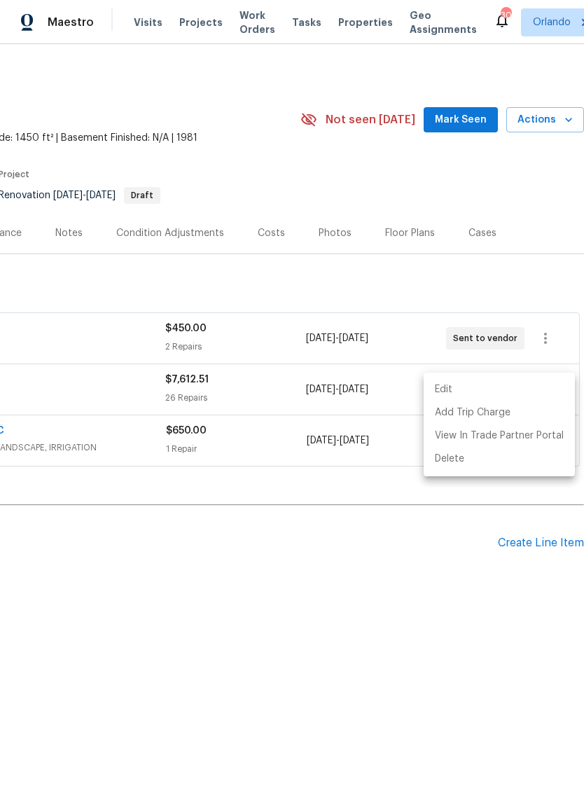
click at [501, 390] on li "Edit" at bounding box center [499, 389] width 151 height 23
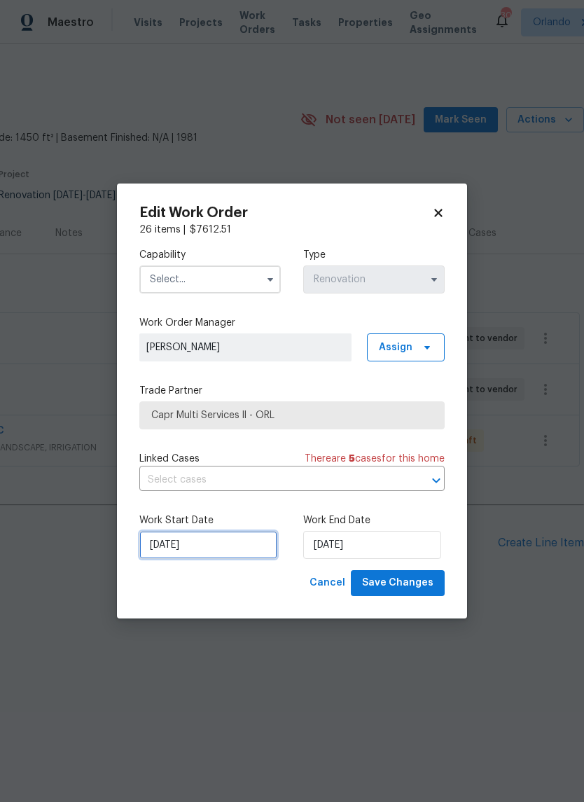
click at [223, 550] on input "10/8/2025" at bounding box center [208, 545] width 138 height 28
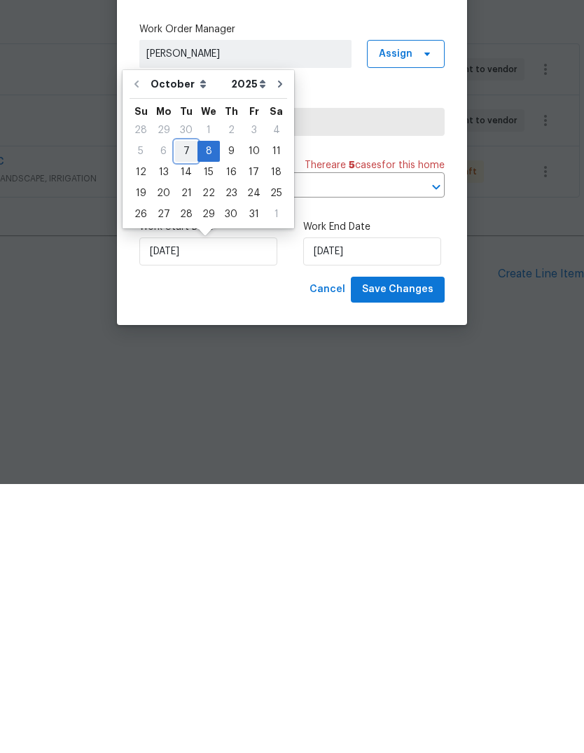
click at [179, 410] on div "7" at bounding box center [186, 420] width 22 height 20
type input "10/7/2025"
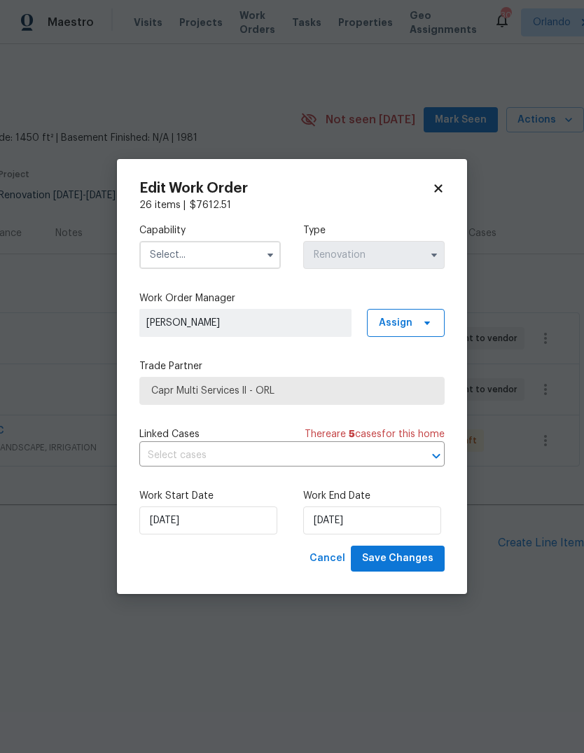
click at [169, 241] on input "text" at bounding box center [209, 255] width 141 height 28
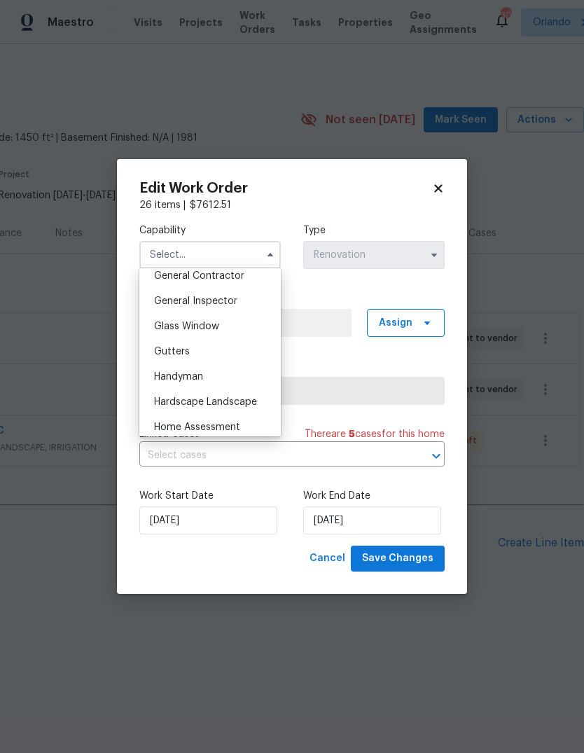
scroll to position [657, 0]
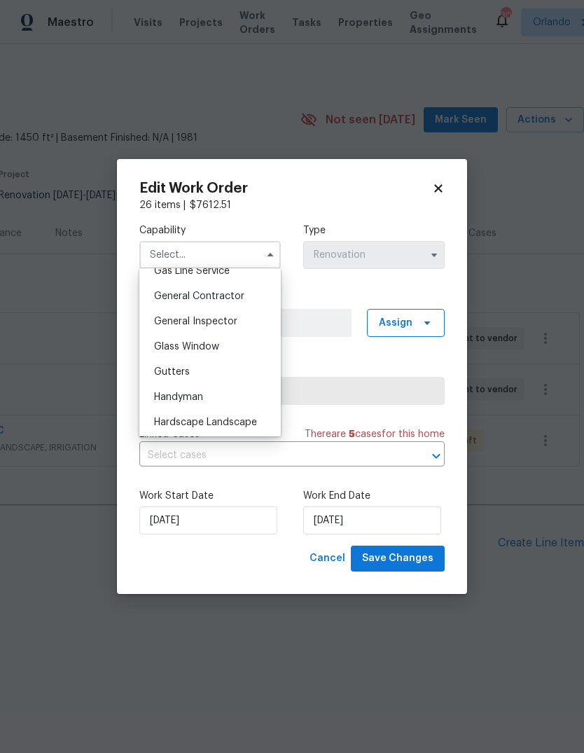
click at [168, 296] on span "General Contractor" at bounding box center [199, 296] width 90 height 10
type input "General Contractor"
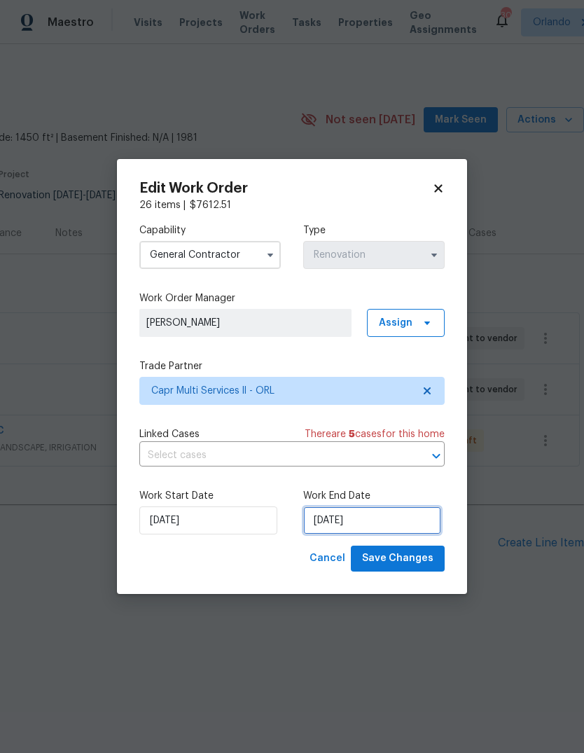
click at [383, 514] on input "11/8/2025" at bounding box center [372, 520] width 138 height 28
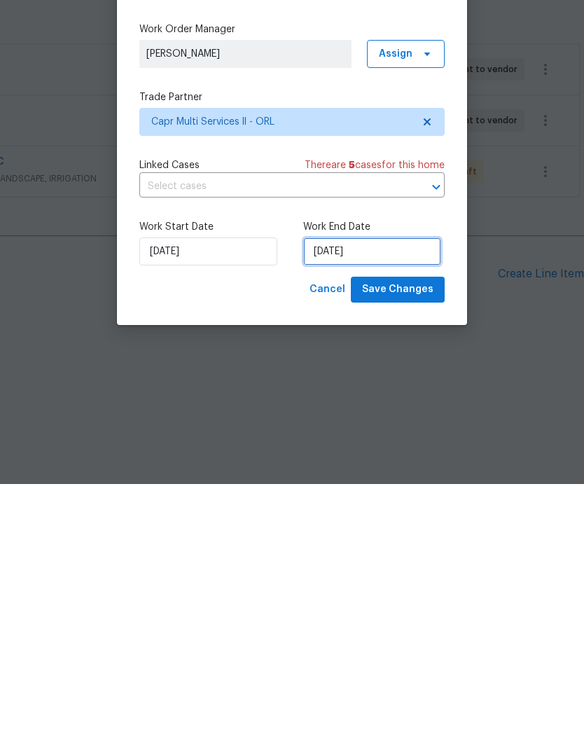
select select "10"
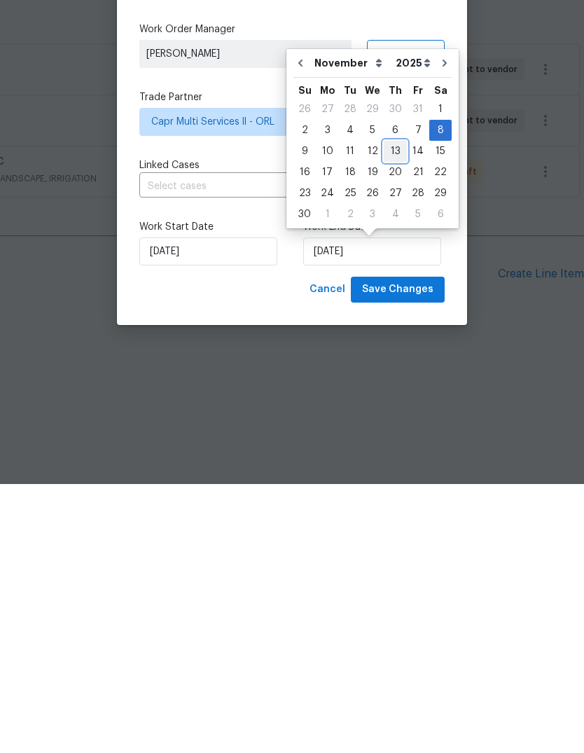
click at [391, 410] on div "13" at bounding box center [395, 420] width 23 height 20
type input "11/13/2025"
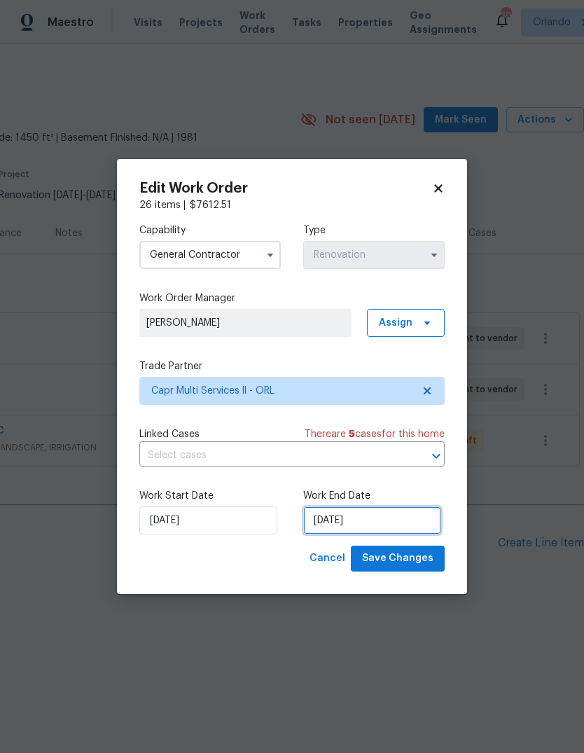
click at [396, 516] on input "11/13/2025" at bounding box center [372, 520] width 138 height 28
select select "10"
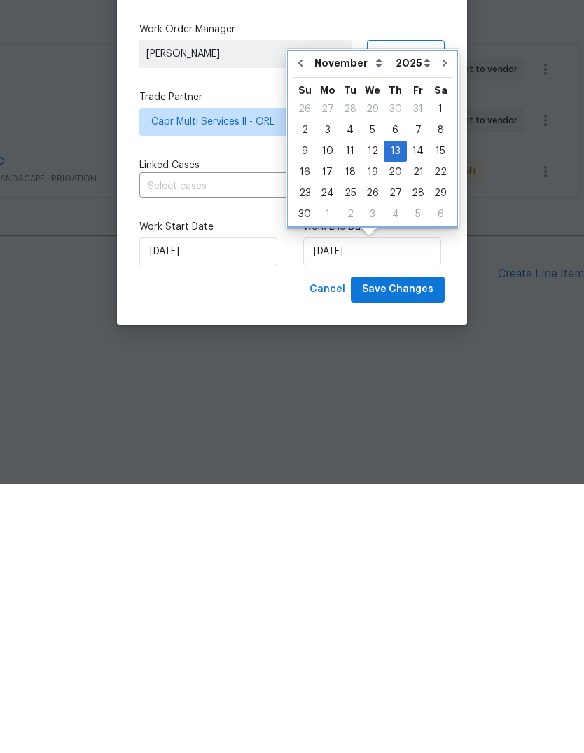
click at [302, 326] on icon "Go to previous month" at bounding box center [300, 331] width 11 height 11
type input "10/13/2025"
select select "9"
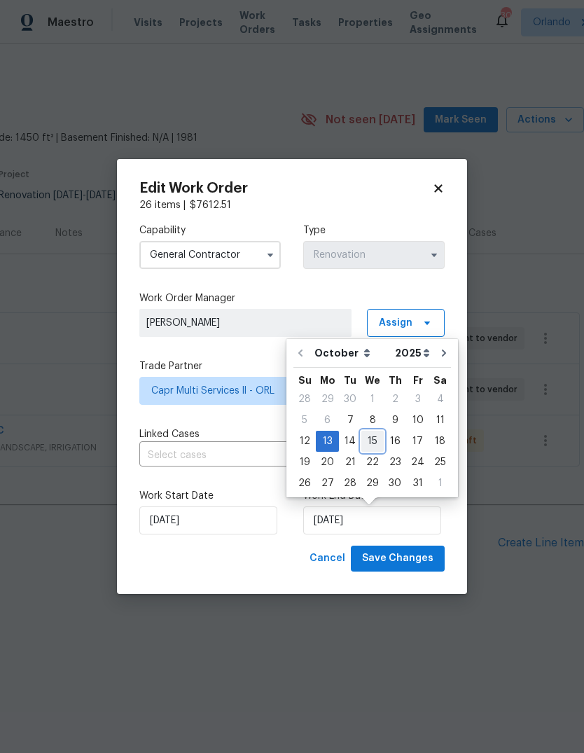
click at [368, 437] on div "15" at bounding box center [372, 441] width 22 height 20
type input "10/15/2025"
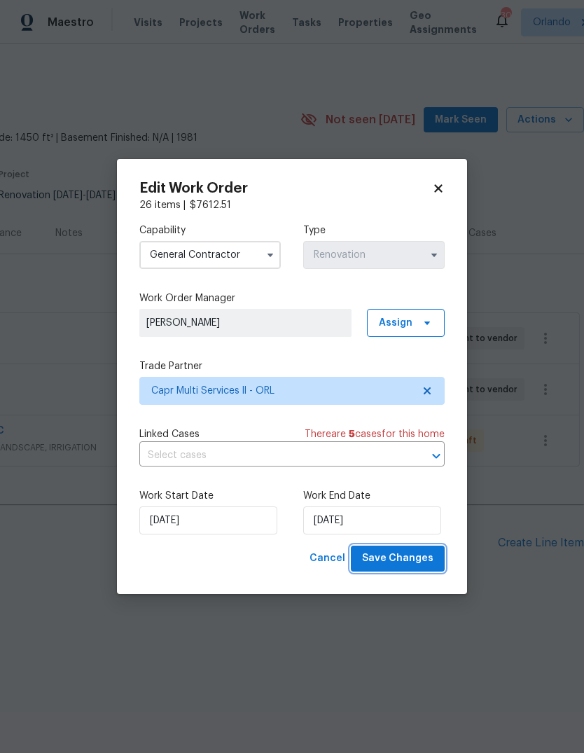
click at [428, 561] on span "Save Changes" at bounding box center [397, 559] width 71 height 18
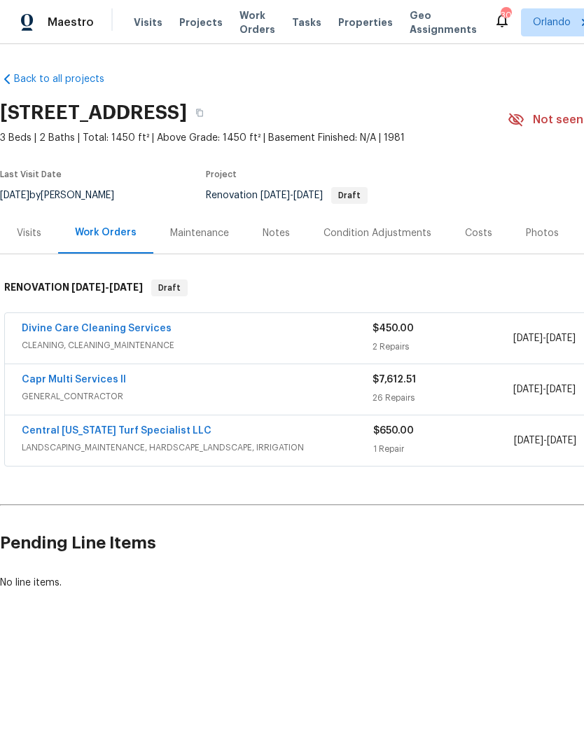
scroll to position [0, 0]
click at [31, 230] on div "Visits" at bounding box center [29, 233] width 25 height 14
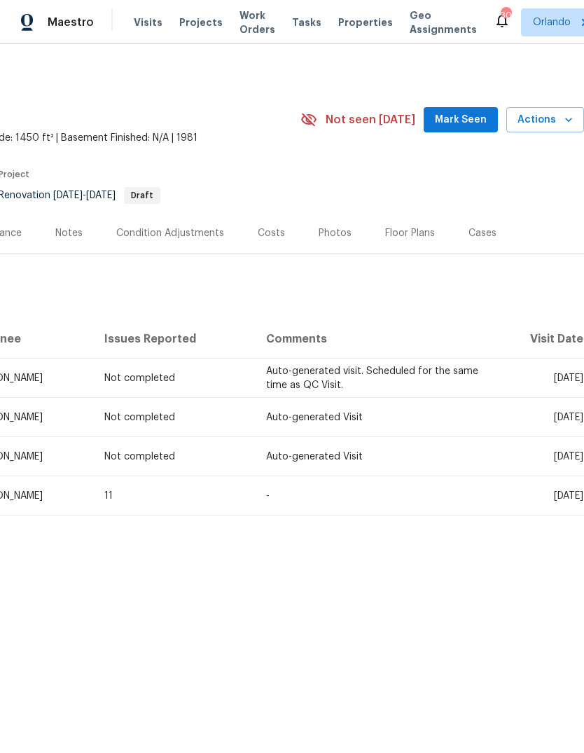
scroll to position [0, 207]
click at [561, 117] on span "Actions" at bounding box center [544, 120] width 55 height 18
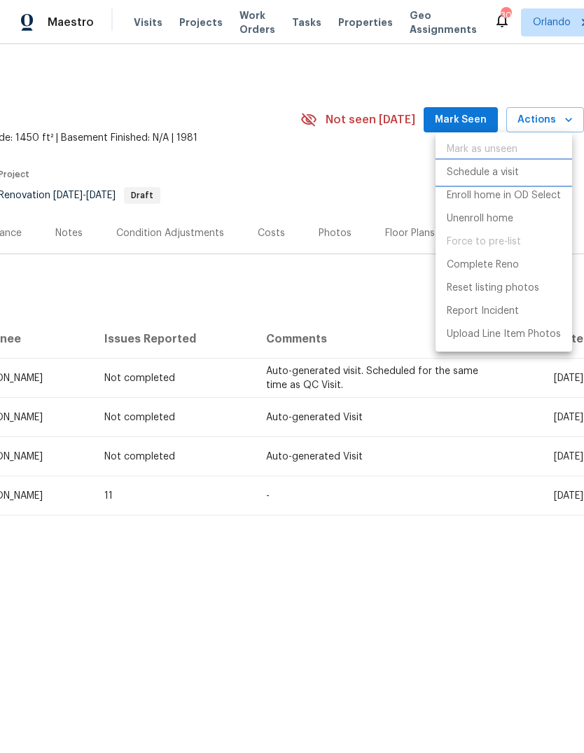
click at [521, 173] on li "Schedule a visit" at bounding box center [503, 172] width 137 height 23
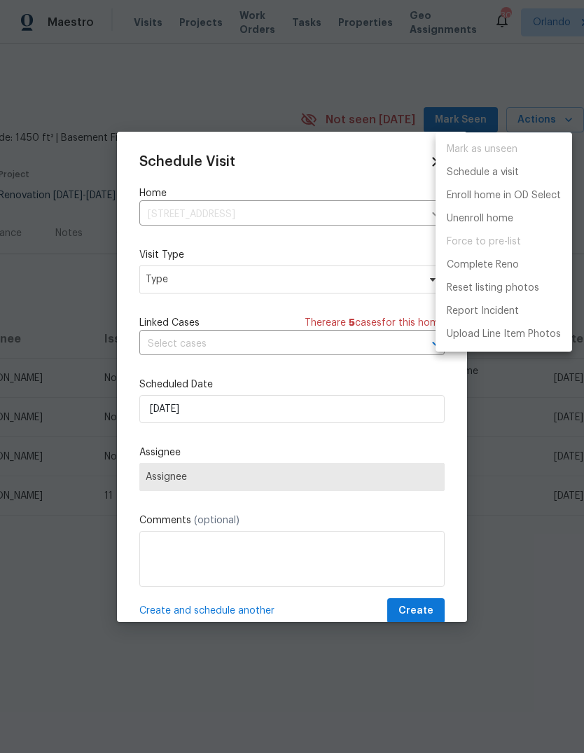
click at [160, 277] on div at bounding box center [292, 376] width 584 height 753
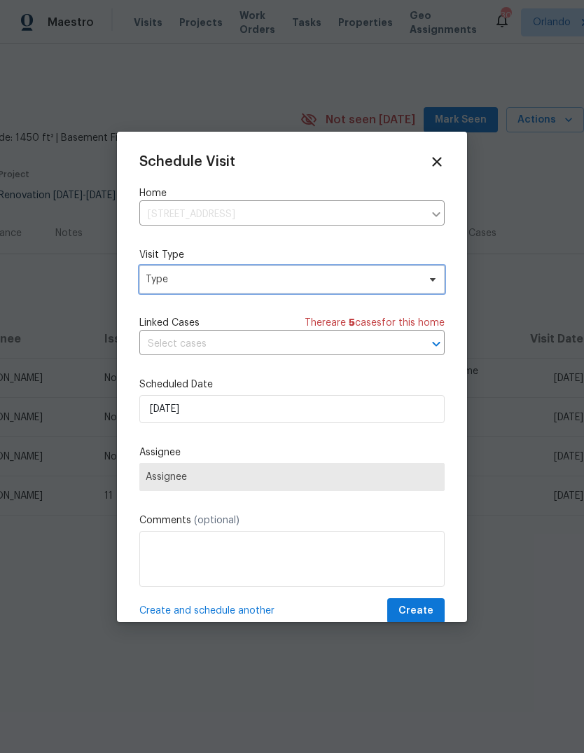
click at [176, 281] on span "Type" at bounding box center [282, 279] width 272 height 14
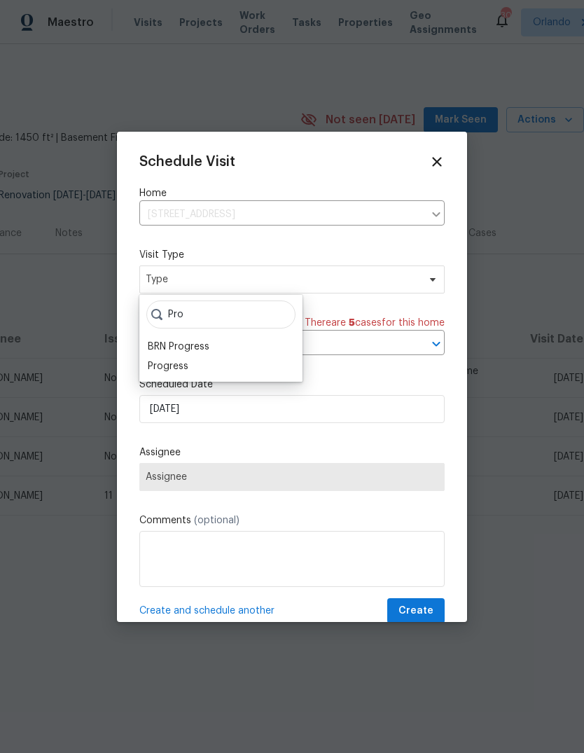
type input "Pro"
click at [162, 365] on div "Progress" at bounding box center [168, 366] width 41 height 14
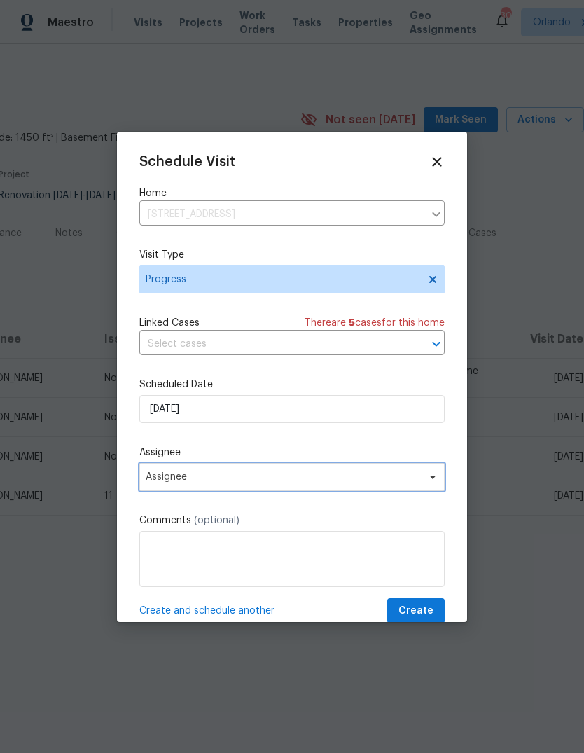
click at [150, 482] on span "Assignee" at bounding box center [283, 476] width 274 height 11
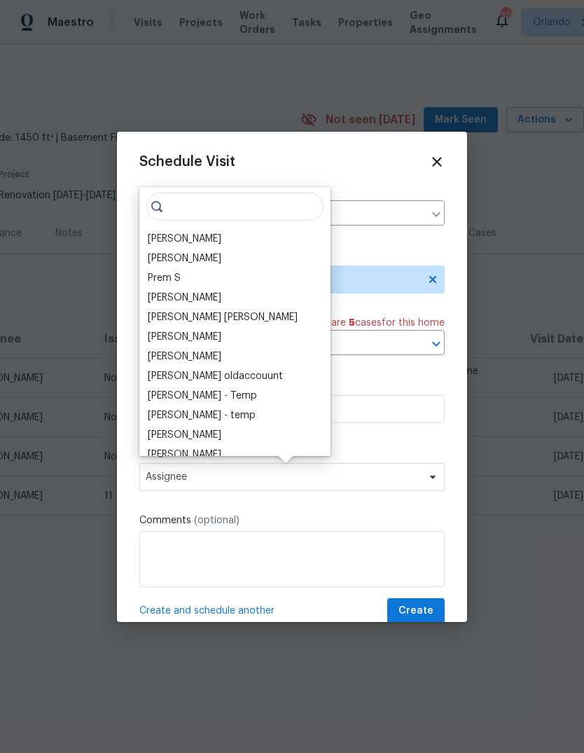
click at [165, 239] on div "[PERSON_NAME]" at bounding box center [185, 239] width 74 height 14
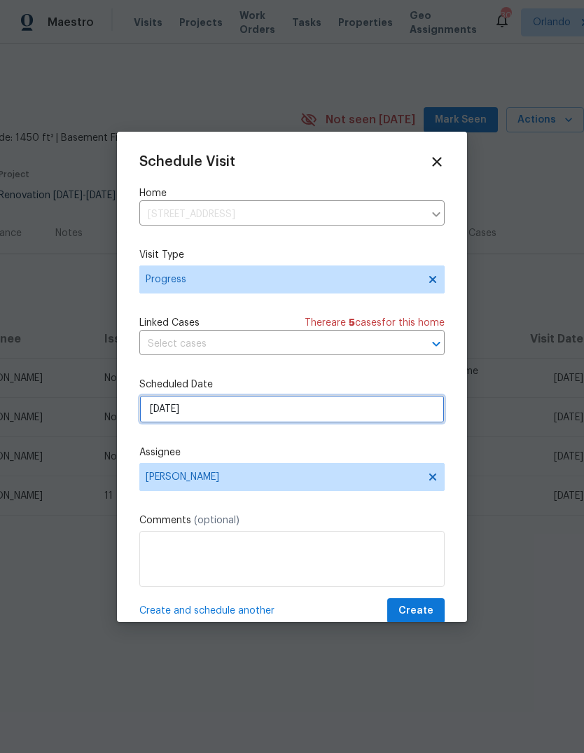
click at [157, 407] on input "10/7/2025" at bounding box center [291, 409] width 305 height 28
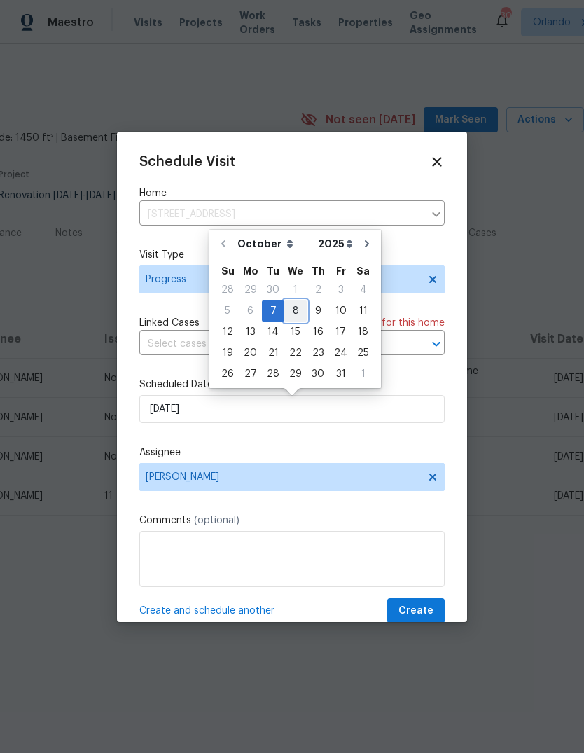
click at [290, 312] on div "8" at bounding box center [295, 311] width 22 height 20
type input "10/8/2025"
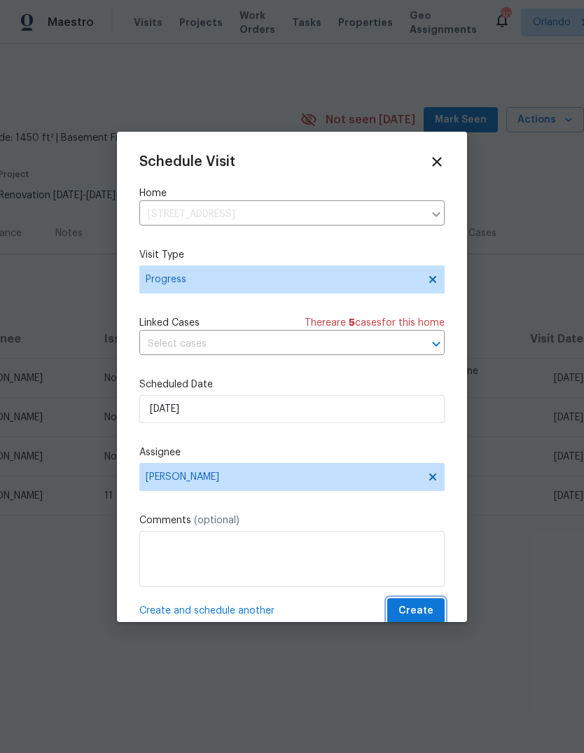
click at [427, 615] on span "Create" at bounding box center [415, 611] width 35 height 18
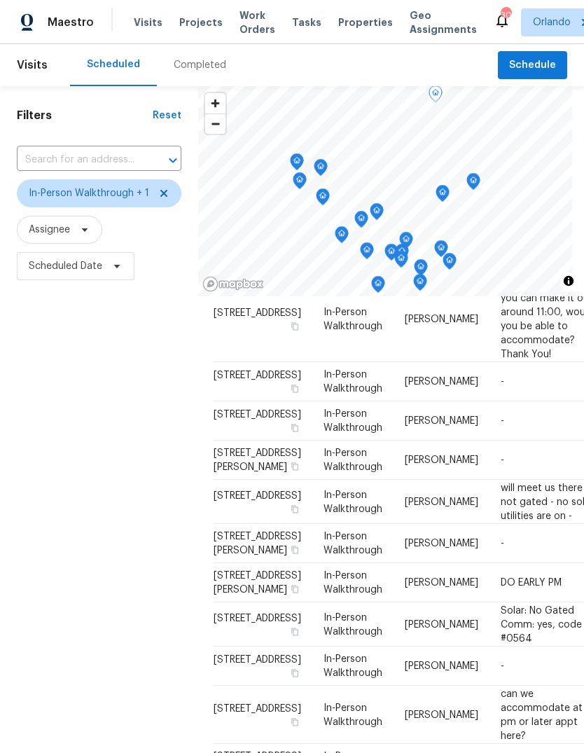
scroll to position [958, 2]
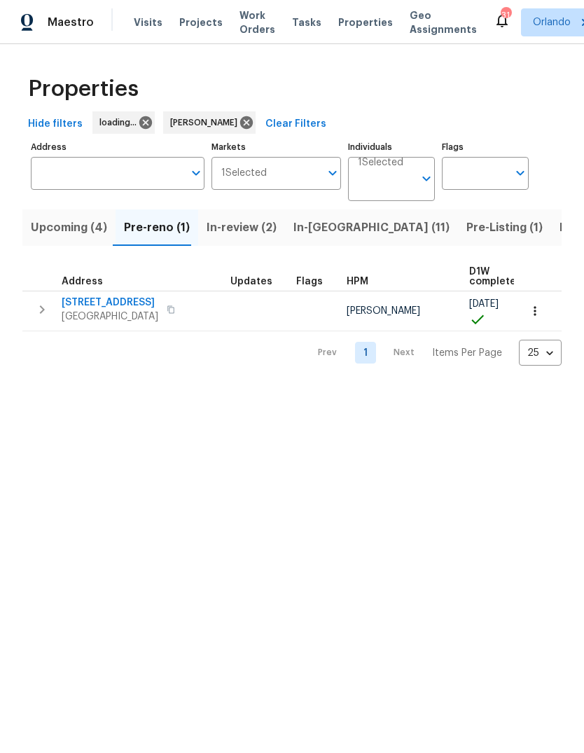
click at [76, 230] on span "Upcoming (4)" at bounding box center [69, 228] width 76 height 20
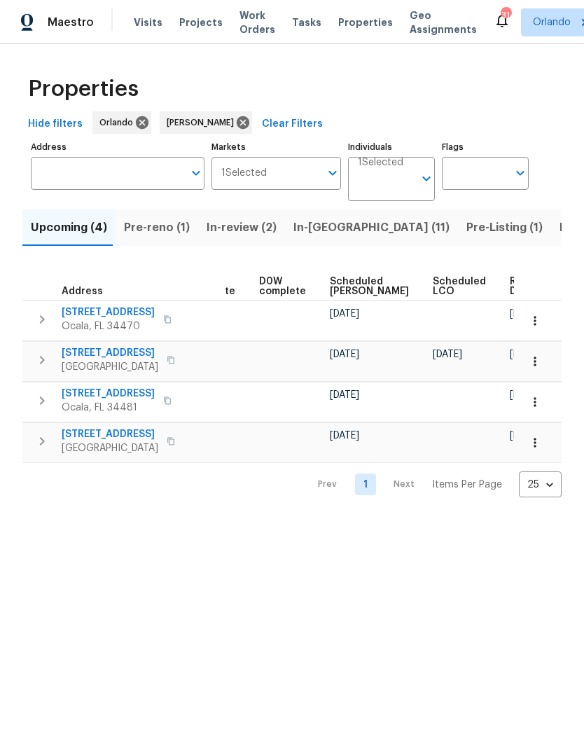
scroll to position [0, 352]
click at [510, 287] on span "Ready Date" at bounding box center [525, 287] width 31 height 20
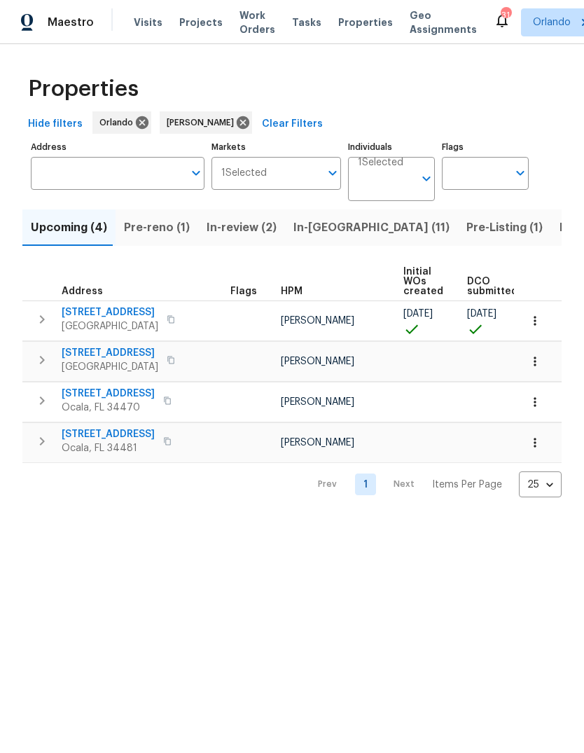
click at [117, 396] on span "[STREET_ADDRESS]" at bounding box center [108, 393] width 93 height 14
click at [111, 438] on span "[STREET_ADDRESS]" at bounding box center [108, 434] width 93 height 14
click at [158, 517] on div "Properties Hide filters [GEOGRAPHIC_DATA][PERSON_NAME] Clear Filters Address Ad…" at bounding box center [292, 281] width 584 height 475
click at [458, 211] on button "Pre-Listing (1)" at bounding box center [504, 227] width 93 height 36
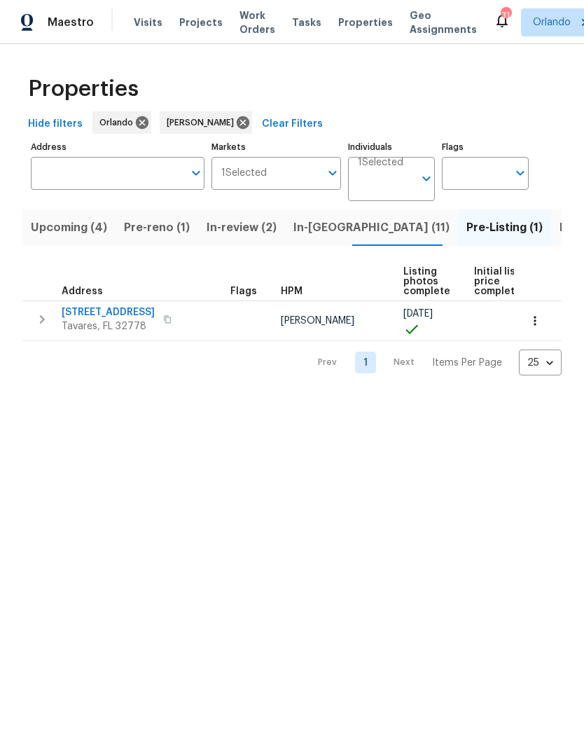
click at [328, 228] on span "In-[GEOGRAPHIC_DATA] (11)" at bounding box center [371, 228] width 156 height 20
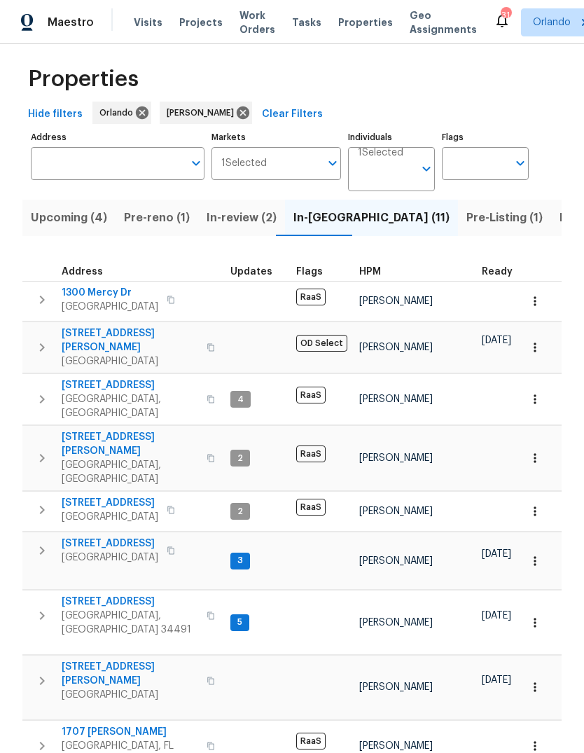
click at [76, 594] on span "8265 SE 164th Pl" at bounding box center [130, 601] width 137 height 14
click at [237, 109] on icon at bounding box center [243, 112] width 13 height 13
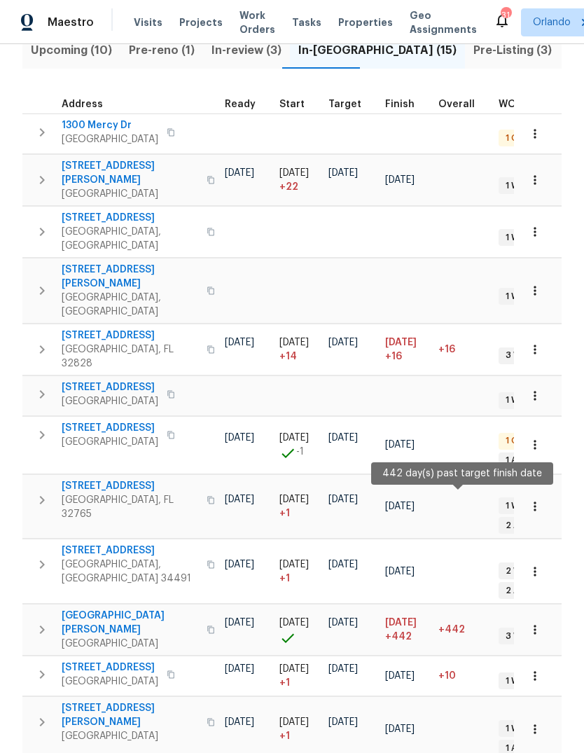
scroll to position [166, 0]
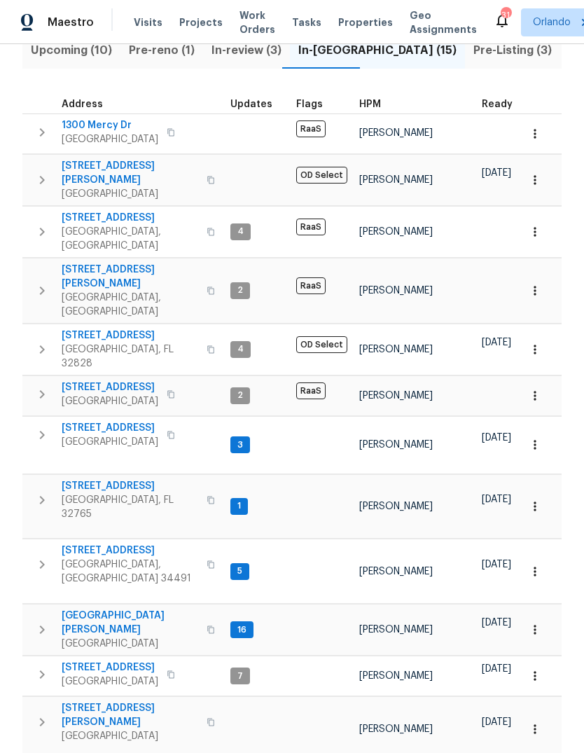
scroll to position [0, 0]
click at [85, 608] on span "7618 Brockbank Dr" at bounding box center [130, 622] width 137 height 28
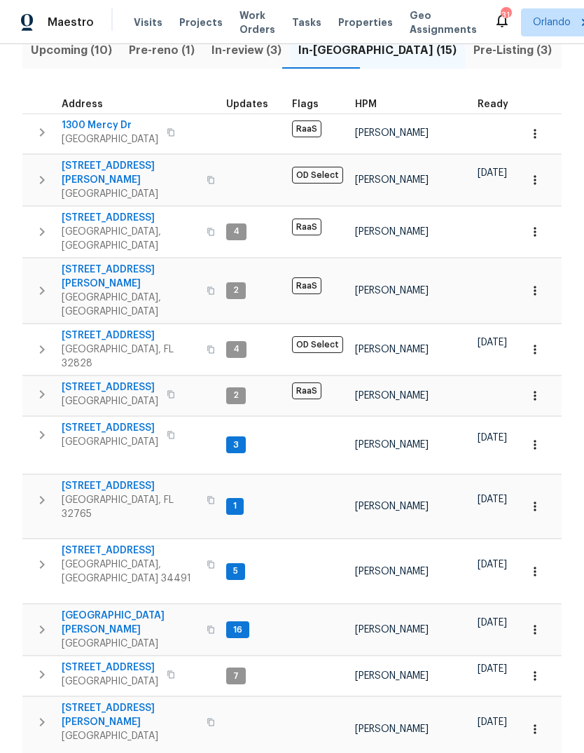
click at [115, 660] on span "413 Eastern Ave" at bounding box center [110, 667] width 97 height 14
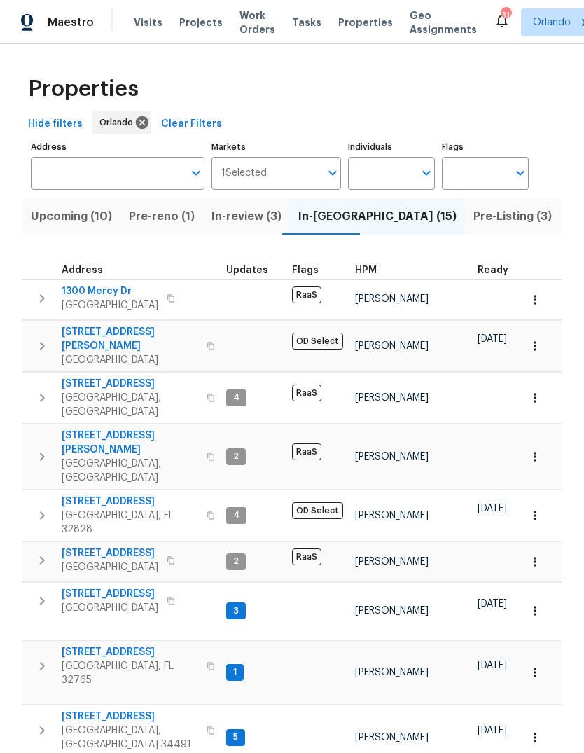
click at [142, 210] on span "Pre-reno (1)" at bounding box center [162, 217] width 66 height 20
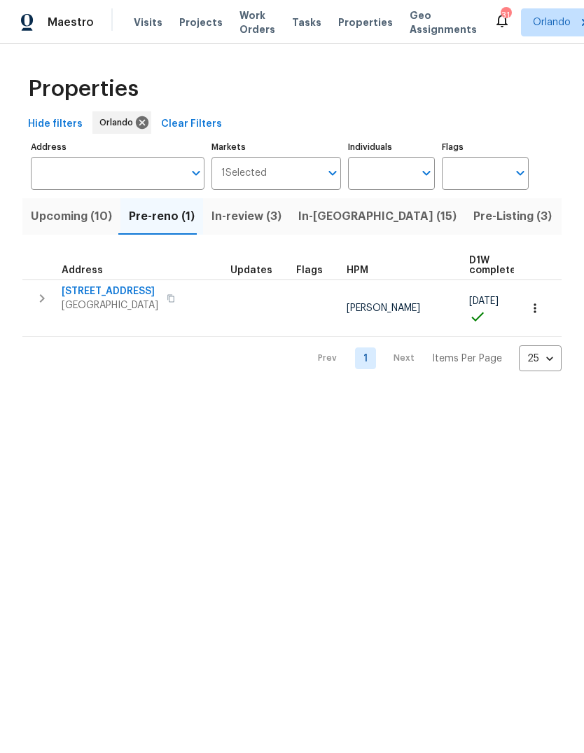
click at [64, 214] on span "Upcoming (10)" at bounding box center [71, 217] width 81 height 20
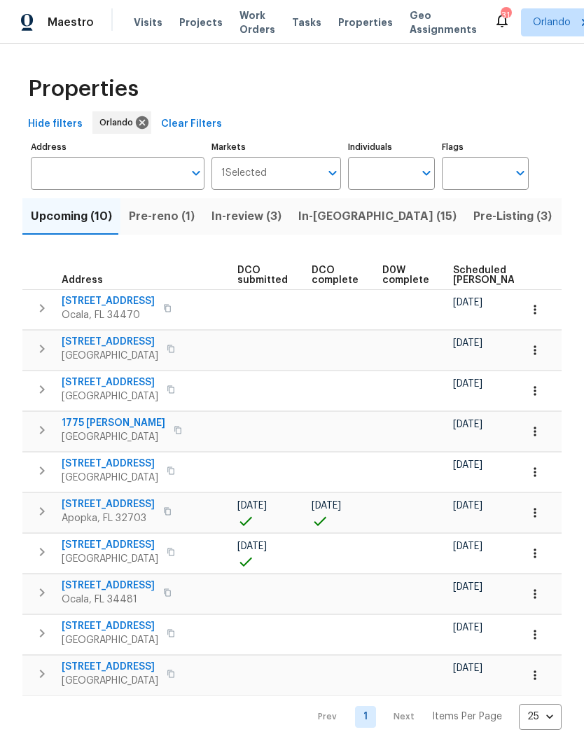
scroll to position [0, 244]
click at [468, 272] on span "Scheduled COE" at bounding box center [491, 275] width 79 height 20
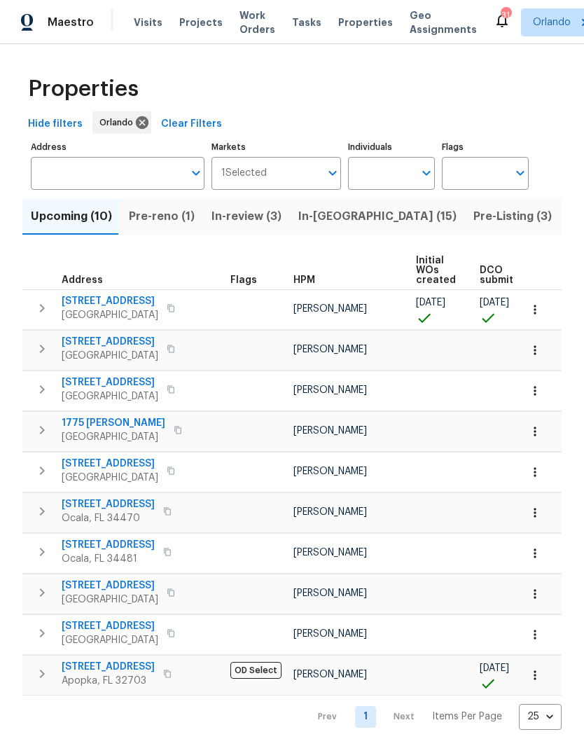
click at [409, 167] on input "Individuals" at bounding box center [381, 173] width 66 height 33
type input "Caleb hurst"
click at [379, 209] on input "checkbox" at bounding box center [373, 217] width 29 height 29
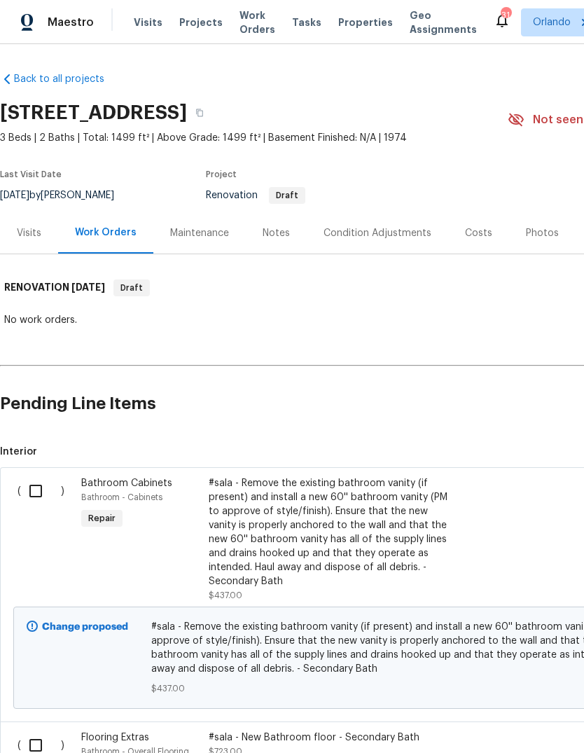
click at [38, 235] on div "Visits" at bounding box center [29, 233] width 25 height 14
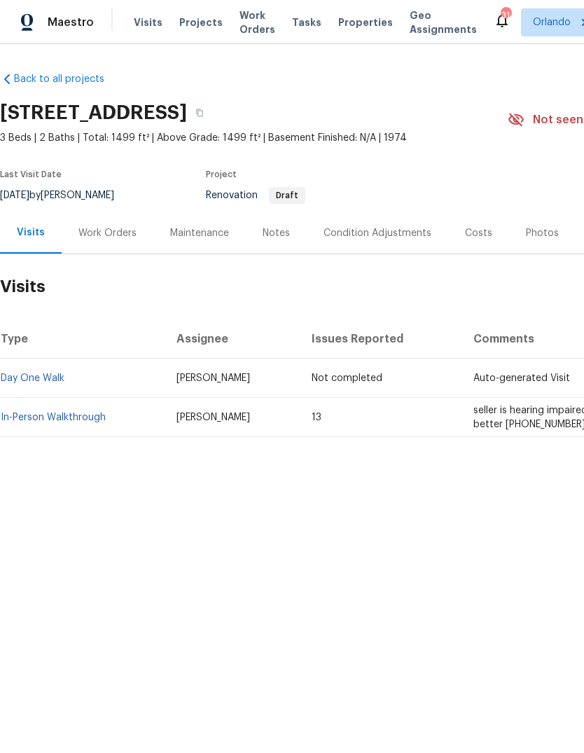
click at [77, 418] on link "In-Person Walkthrough" at bounding box center [53, 417] width 105 height 10
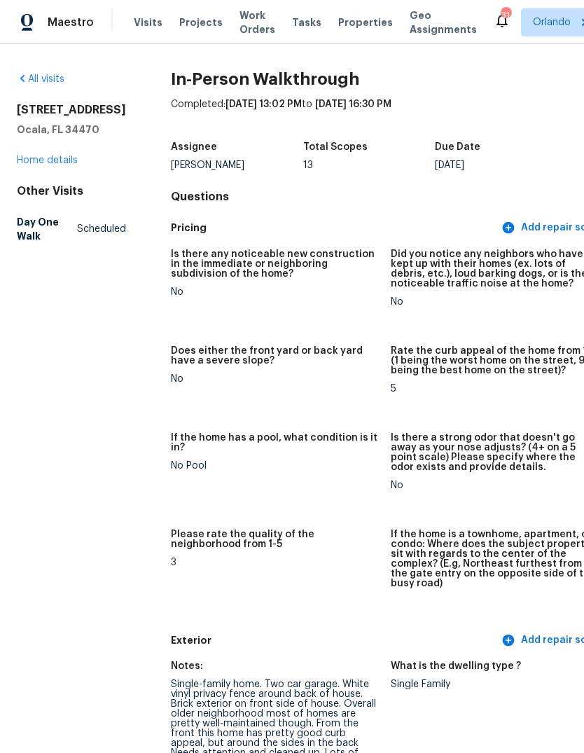
click at [45, 165] on link "Home details" at bounding box center [47, 160] width 61 height 10
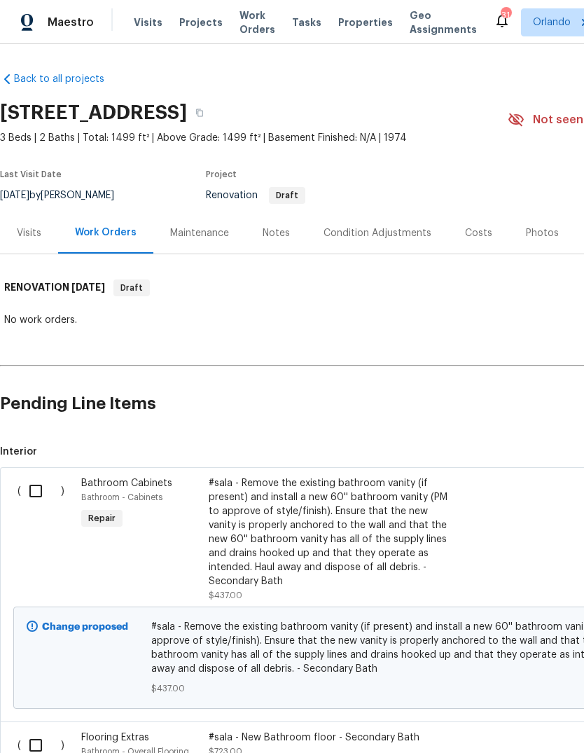
click at [393, 234] on div "Condition Adjustments" at bounding box center [377, 233] width 108 height 14
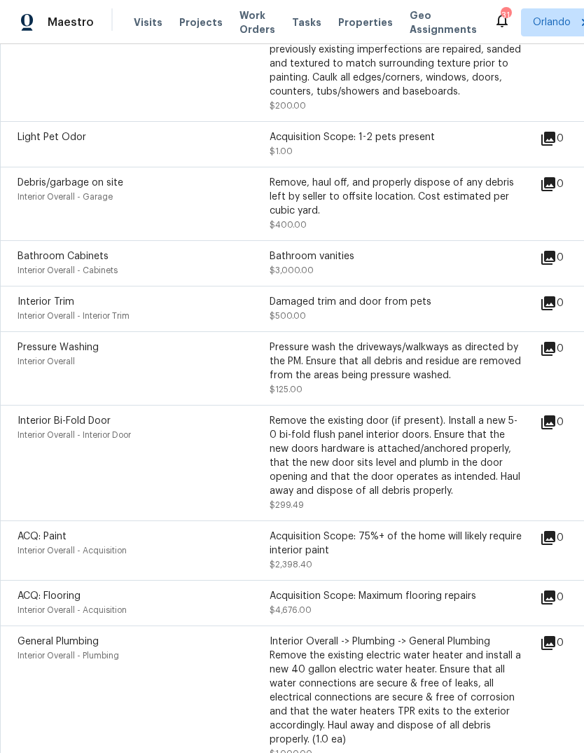
scroll to position [438, 0]
click at [38, 263] on div "Bathroom Cabinets" at bounding box center [144, 256] width 252 height 14
click at [337, 253] on div "Bathroom vanities" at bounding box center [396, 256] width 252 height 14
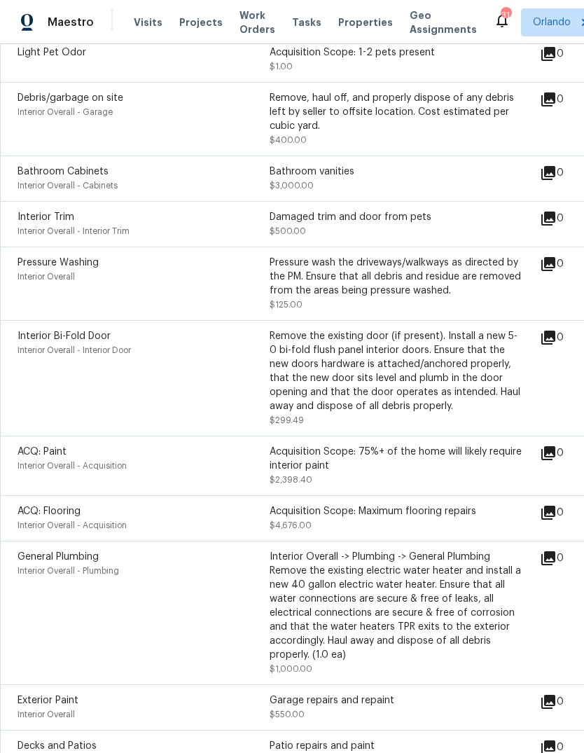
scroll to position [522, 0]
click at [48, 176] on span "Bathroom Cabinets" at bounding box center [63, 172] width 91 height 10
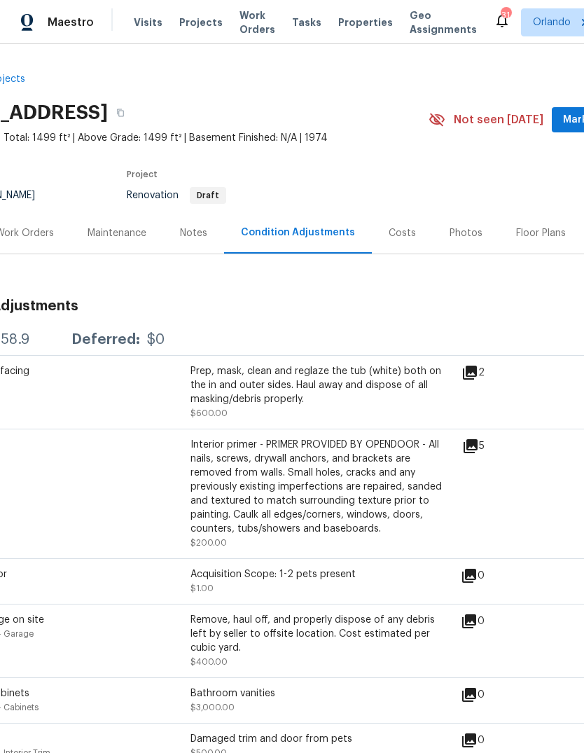
scroll to position [0, 80]
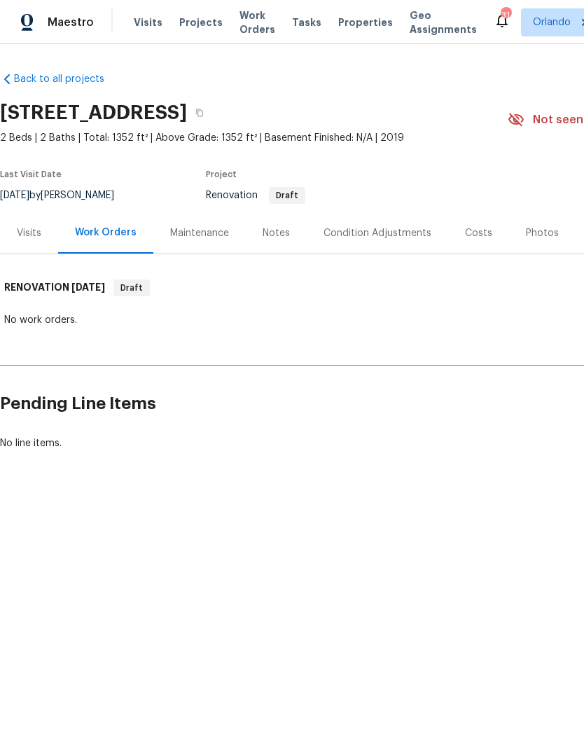
click at [28, 232] on div "Visits" at bounding box center [29, 233] width 25 height 14
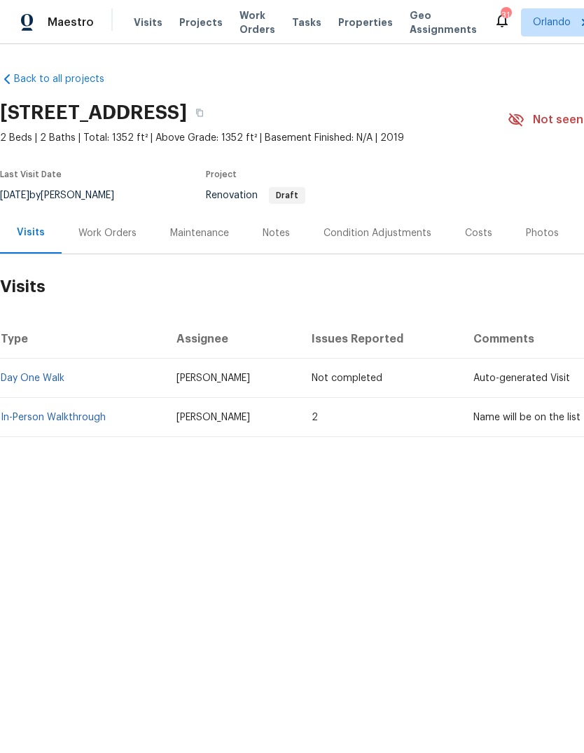
click at [82, 407] on td "In-Person Walkthrough" at bounding box center [82, 417] width 165 height 39
click at [76, 413] on link "In-Person Walkthrough" at bounding box center [53, 417] width 105 height 10
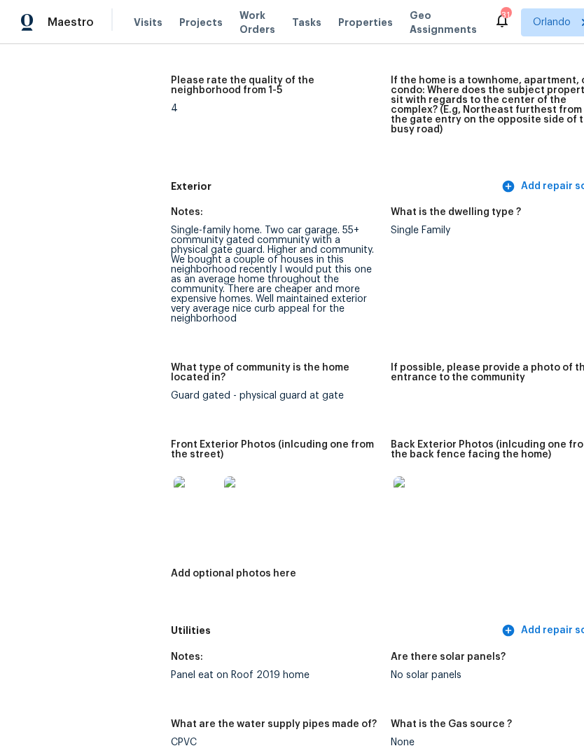
scroll to position [454, 0]
click at [174, 484] on img at bounding box center [196, 497] width 45 height 45
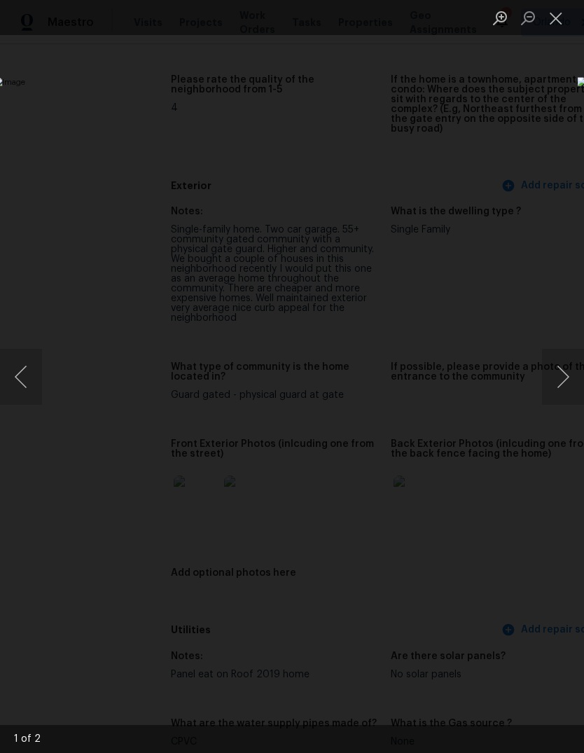
click at [557, 20] on button "Close lightbox" at bounding box center [556, 18] width 28 height 25
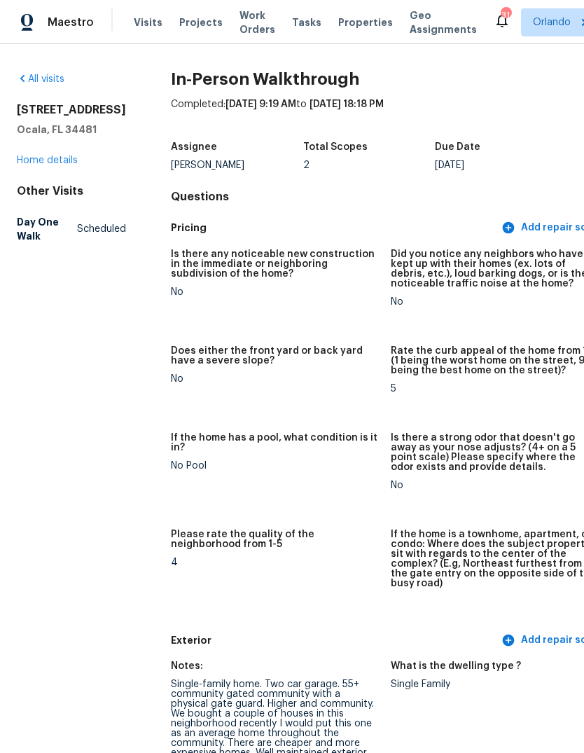
scroll to position [0, 0]
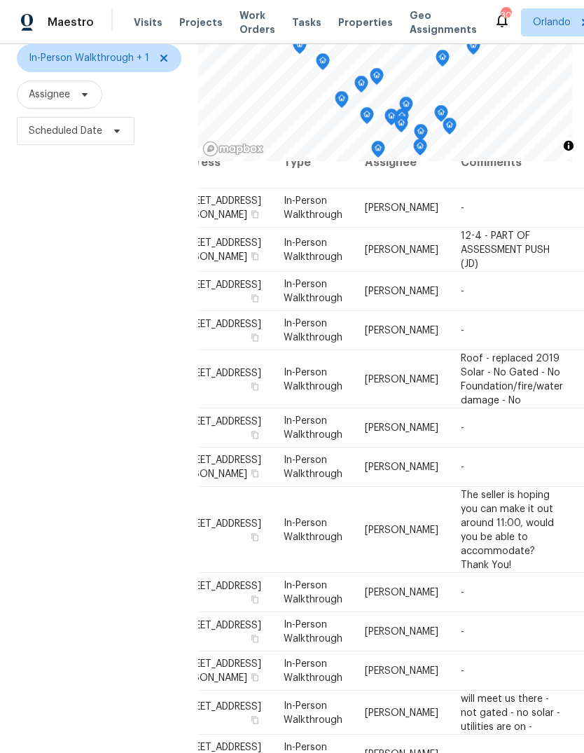
scroll to position [24, 41]
click at [62, 402] on div "Filters Reset ​ In-Person Walkthrough + 1 Assignee Scheduled Date" at bounding box center [99, 357] width 198 height 812
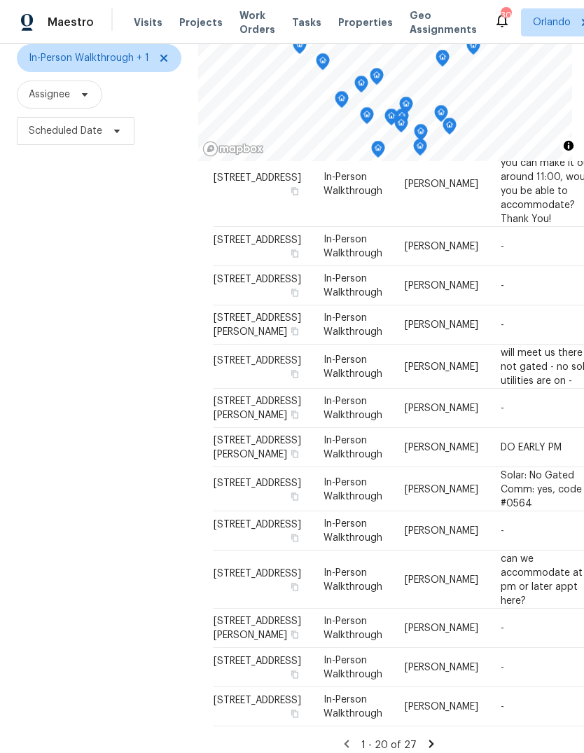
scroll to position [918, 3]
click at [66, 434] on div "Filters Reset ​ In-Person Walkthrough + 1 Assignee Scheduled Date" at bounding box center [99, 357] width 198 height 812
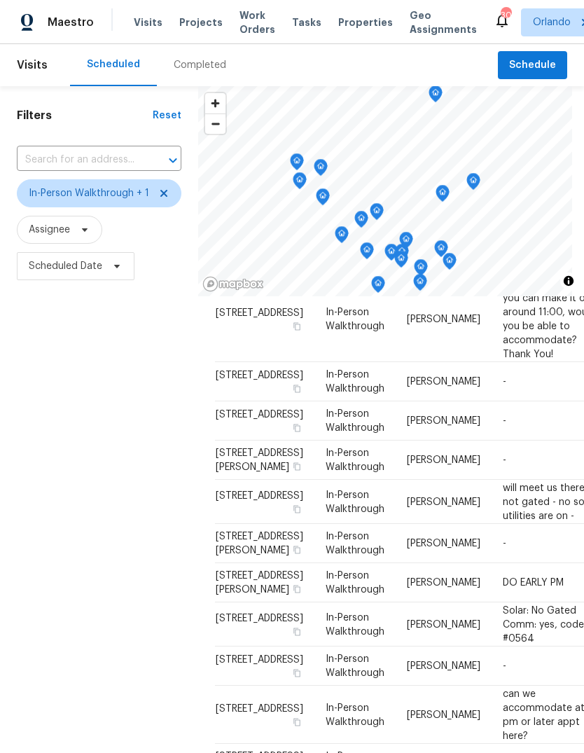
scroll to position [0, 0]
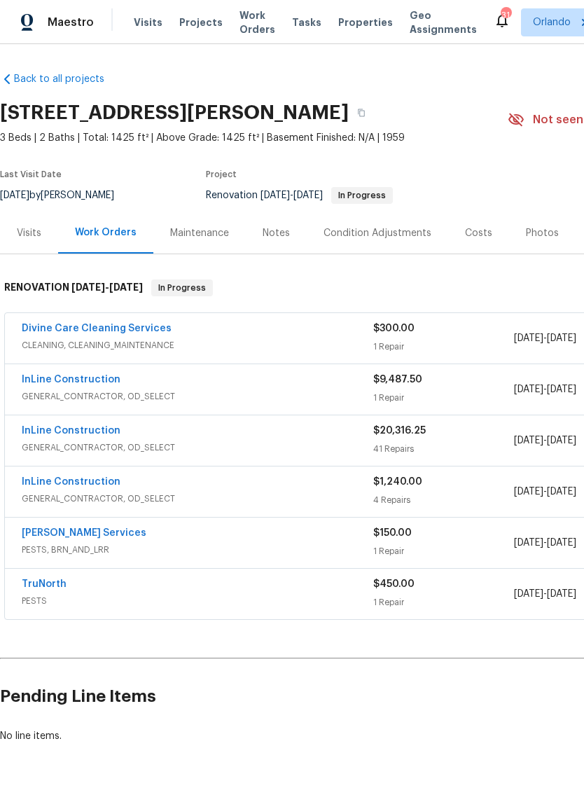
click at [58, 239] on div "Work Orders" at bounding box center [105, 232] width 95 height 41
click at [40, 233] on div "Visits" at bounding box center [29, 233] width 25 height 14
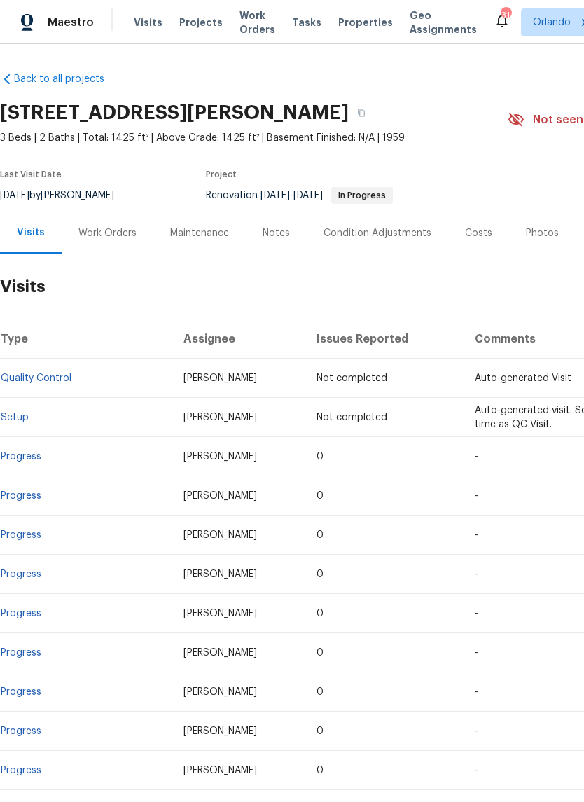
click at [92, 234] on div "Work Orders" at bounding box center [107, 233] width 58 height 14
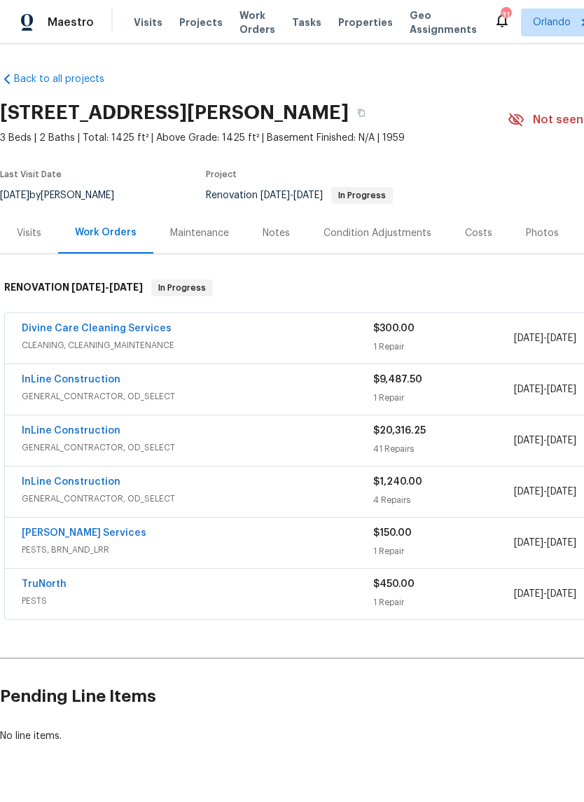
click at [23, 228] on div "Visits" at bounding box center [29, 233] width 25 height 14
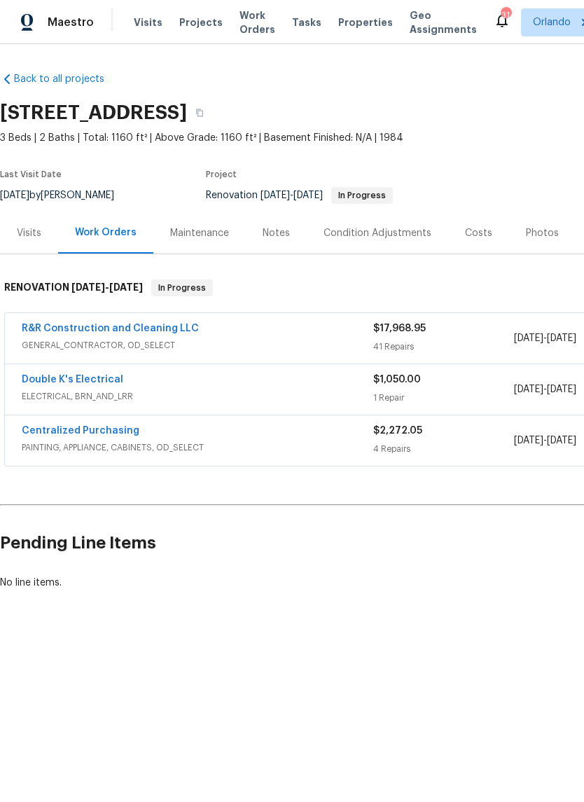
click at [283, 229] on div "Notes" at bounding box center [276, 233] width 27 height 14
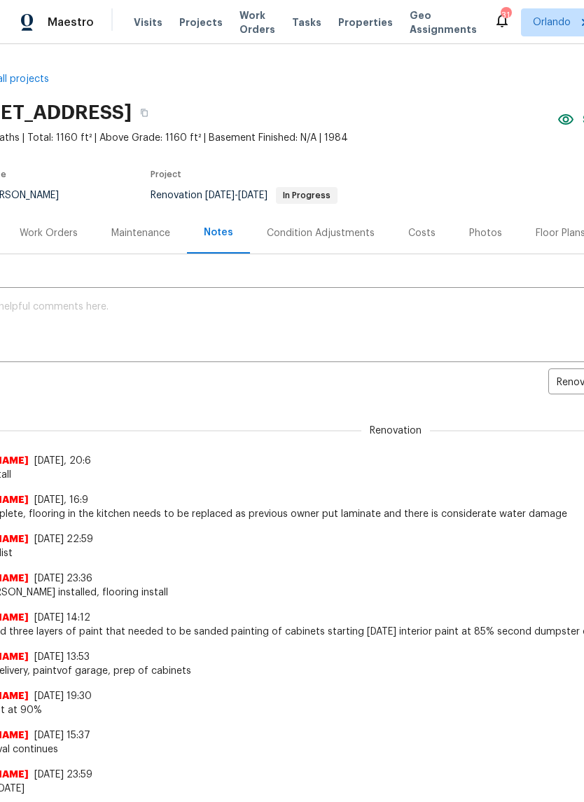
scroll to position [0, 57]
